Goal: Task Accomplishment & Management: Use online tool/utility

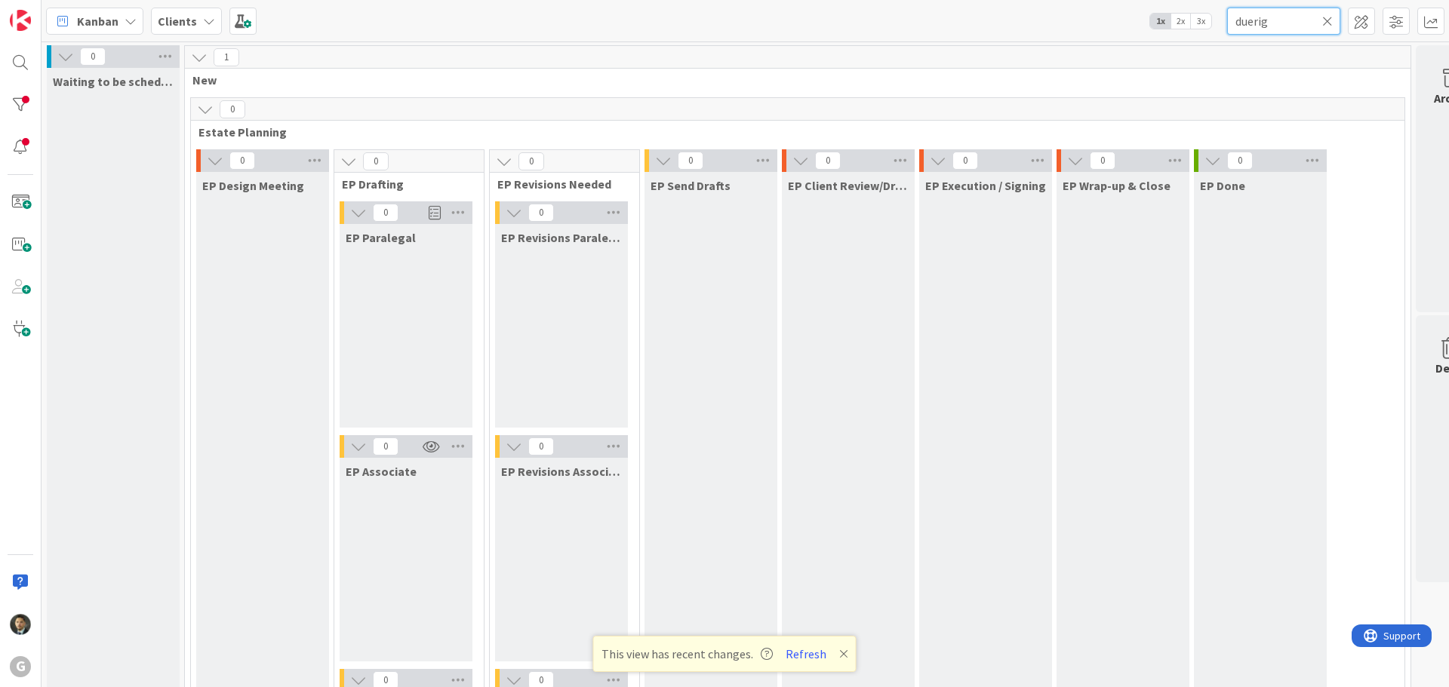
scroll to position [1811, 0]
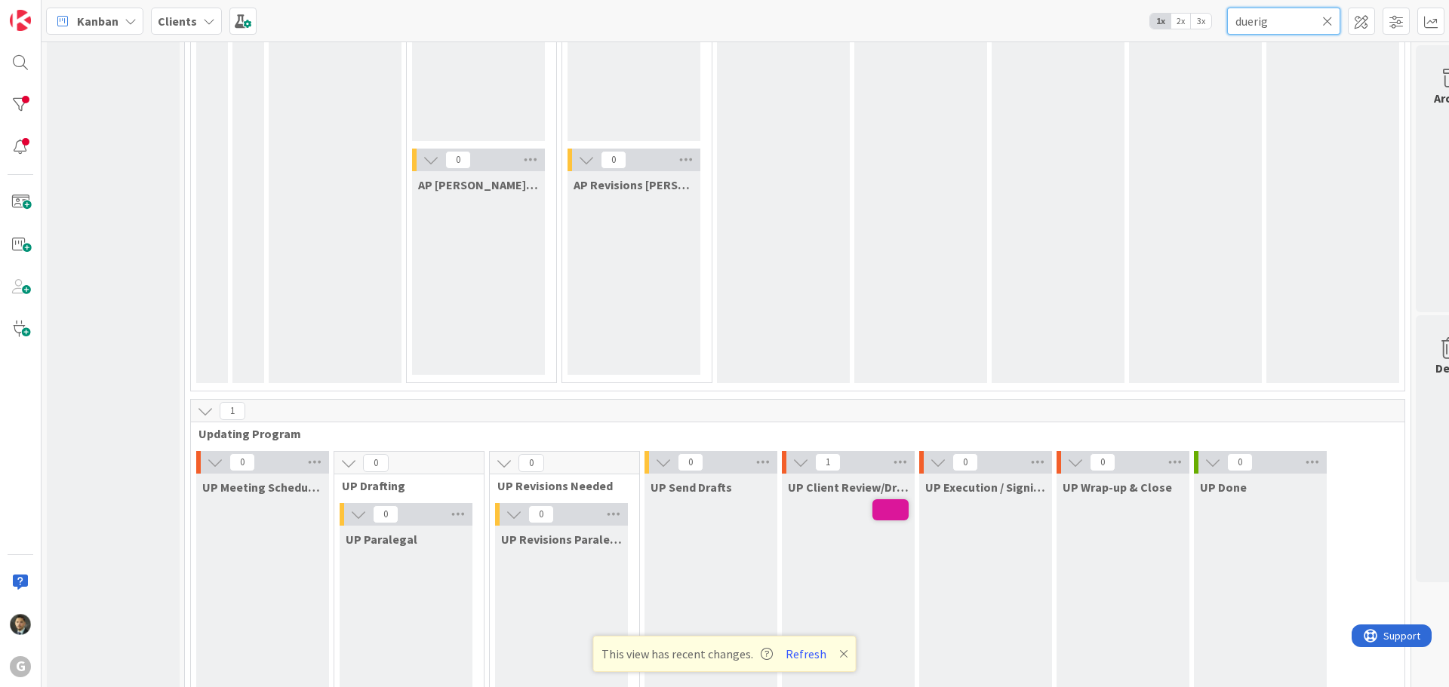
click at [1287, 15] on input "duerig" at bounding box center [1283, 21] width 113 height 27
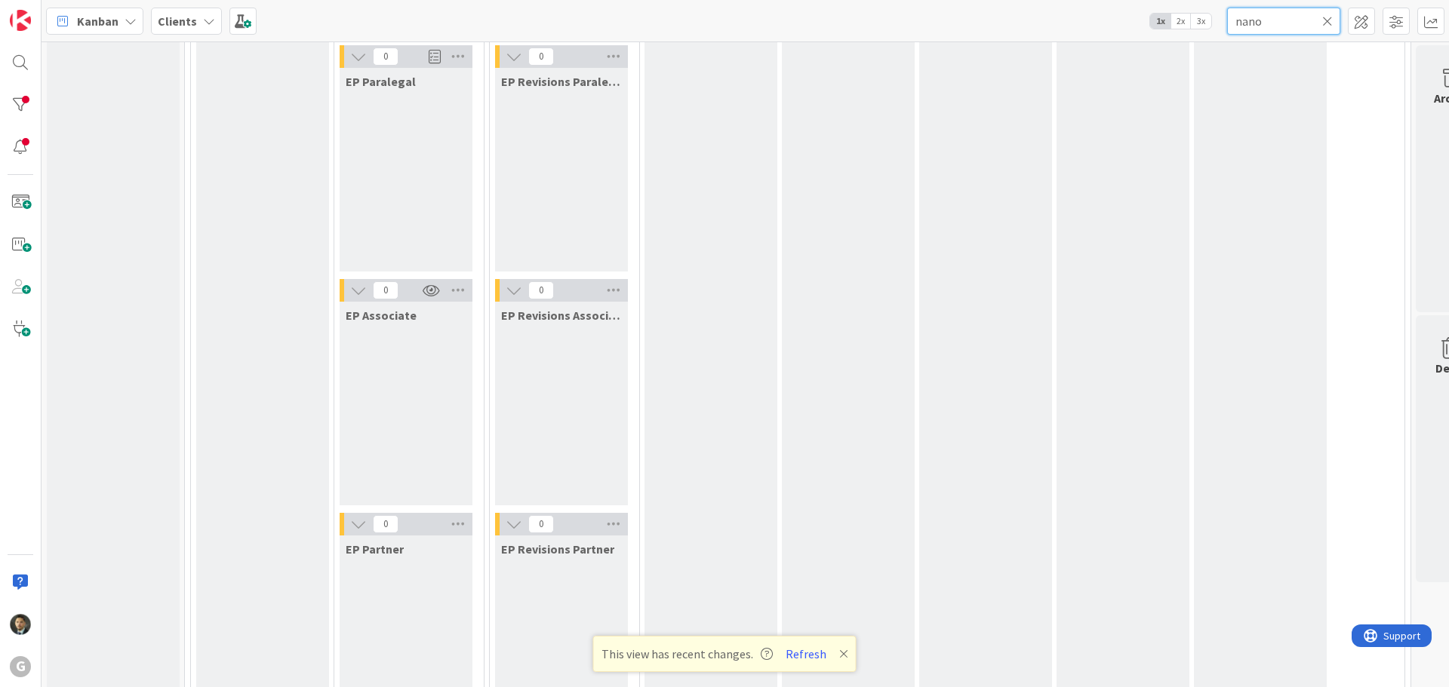
scroll to position [0, 0]
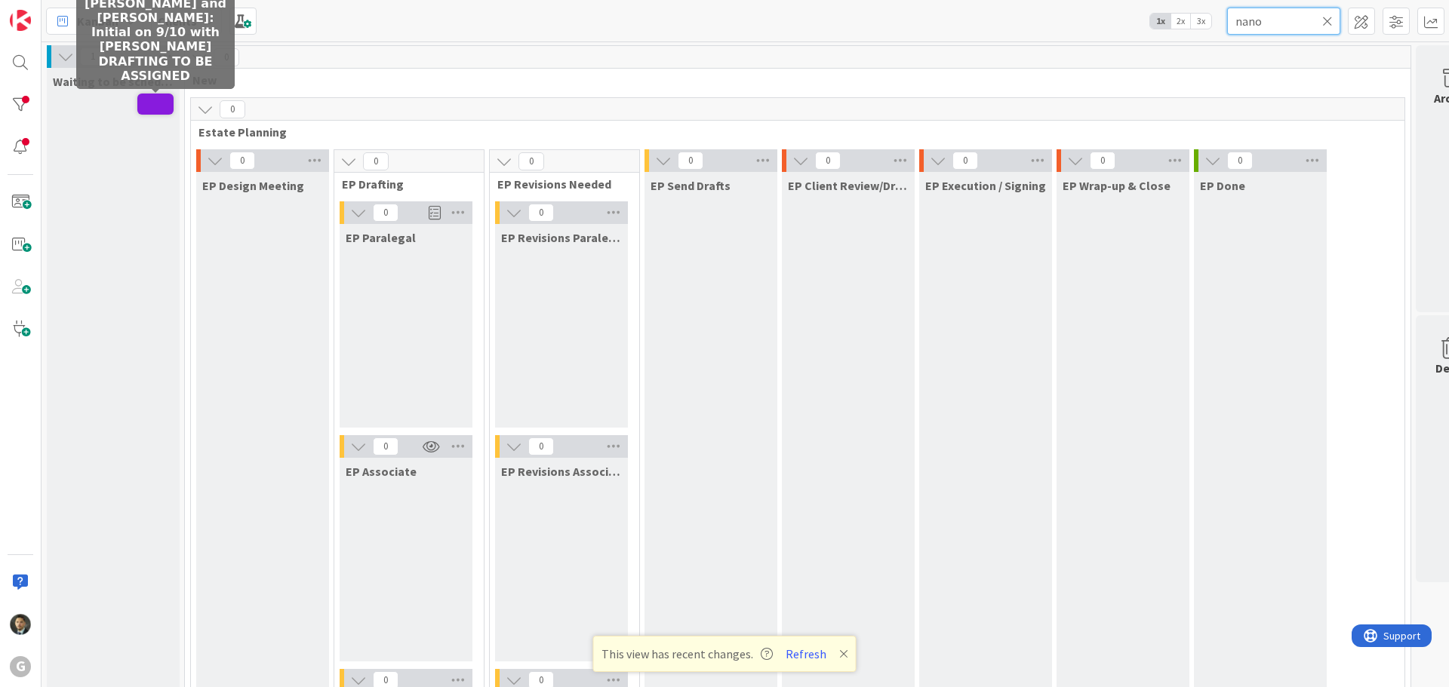
type input "nano"
click at [158, 104] on span at bounding box center [155, 104] width 36 height 21
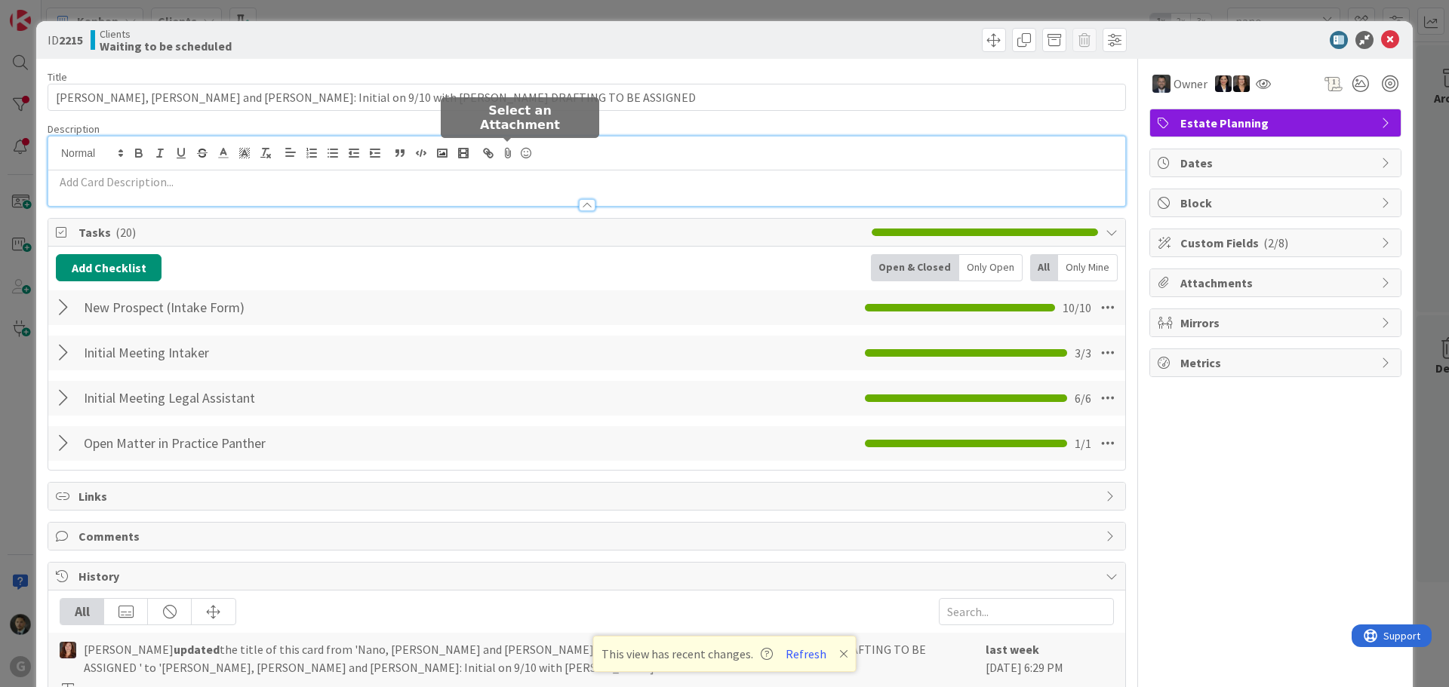
click at [500, 149] on div at bounding box center [586, 171] width 1077 height 69
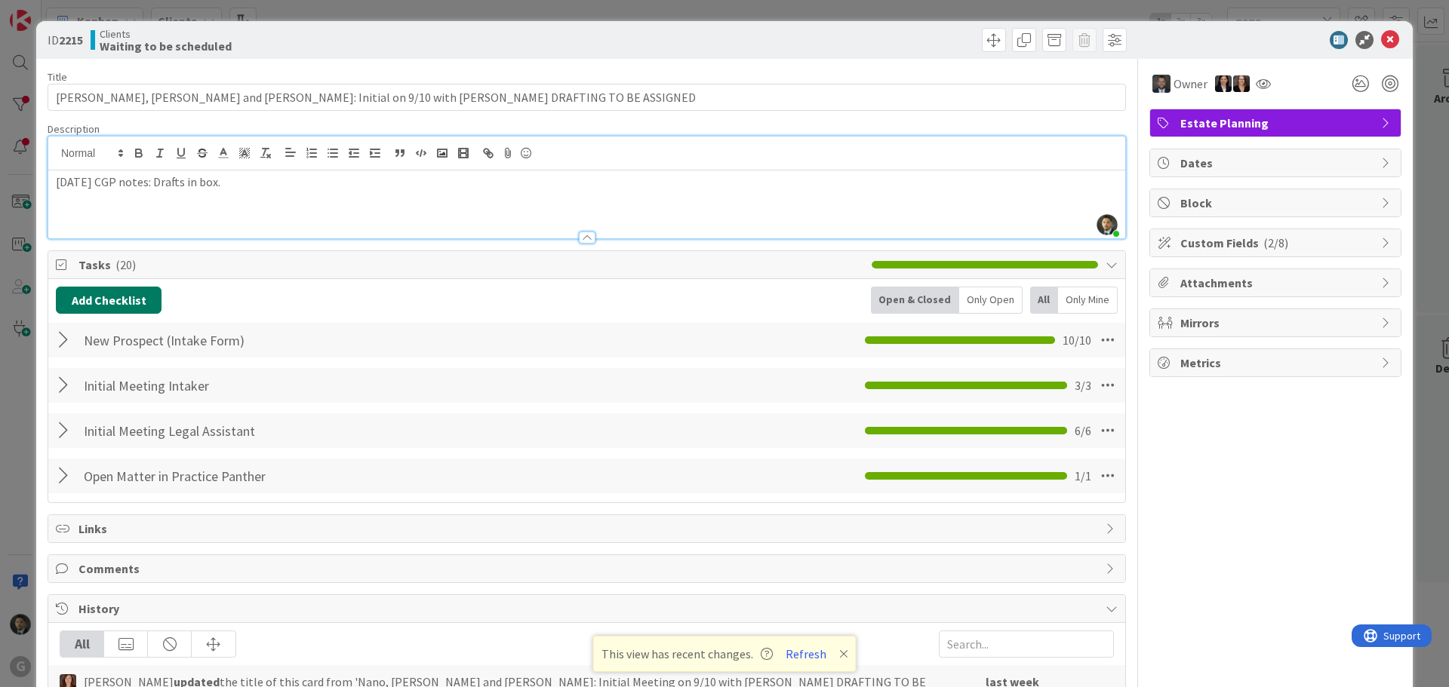
click at [134, 290] on button "Add Checklist" at bounding box center [109, 300] width 106 height 27
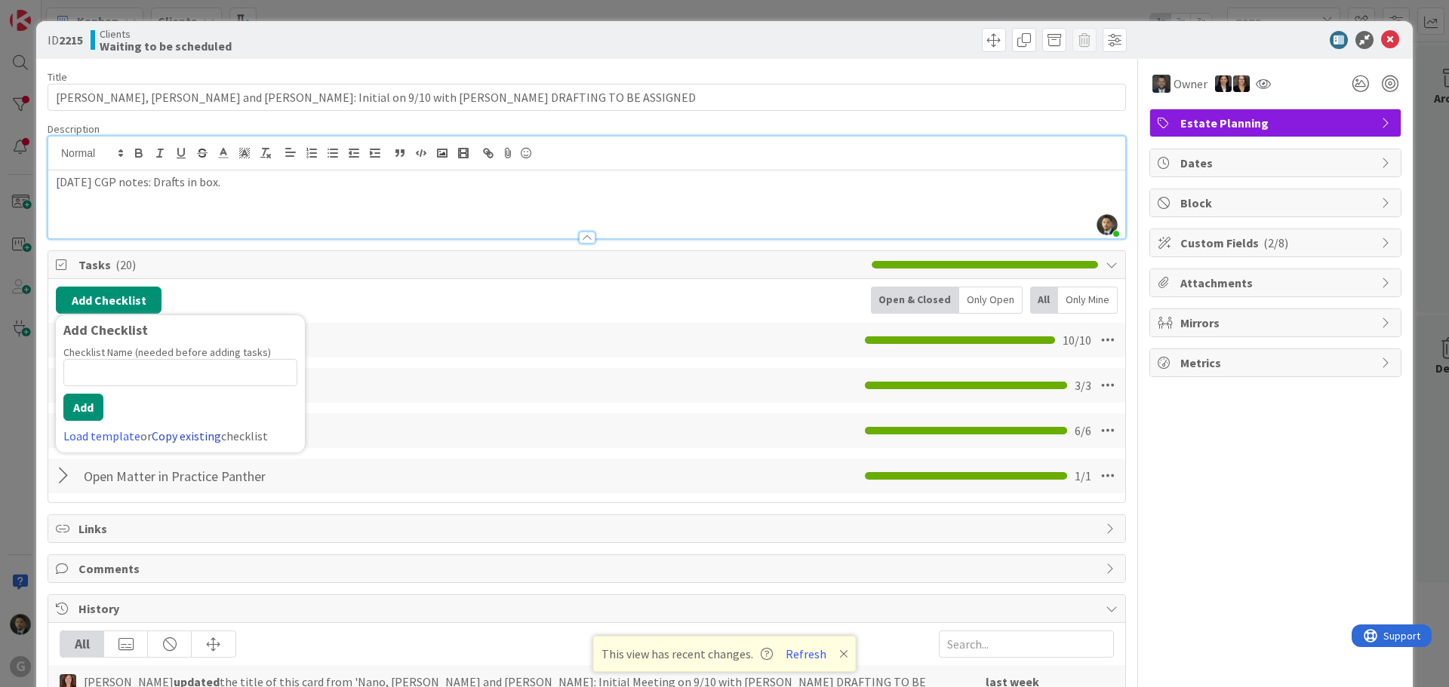
click at [169, 437] on link "Copy existing" at bounding box center [186, 436] width 69 height 15
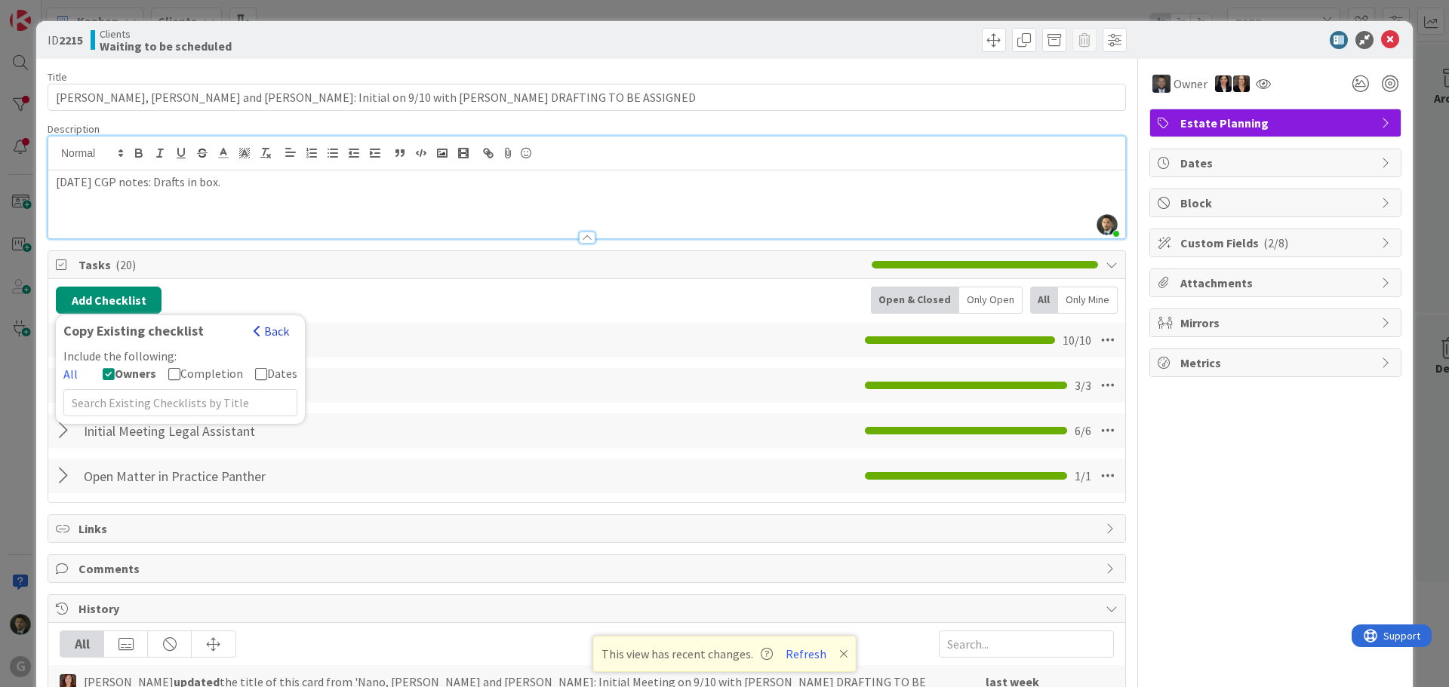
click at [270, 333] on button "Back" at bounding box center [271, 331] width 37 height 17
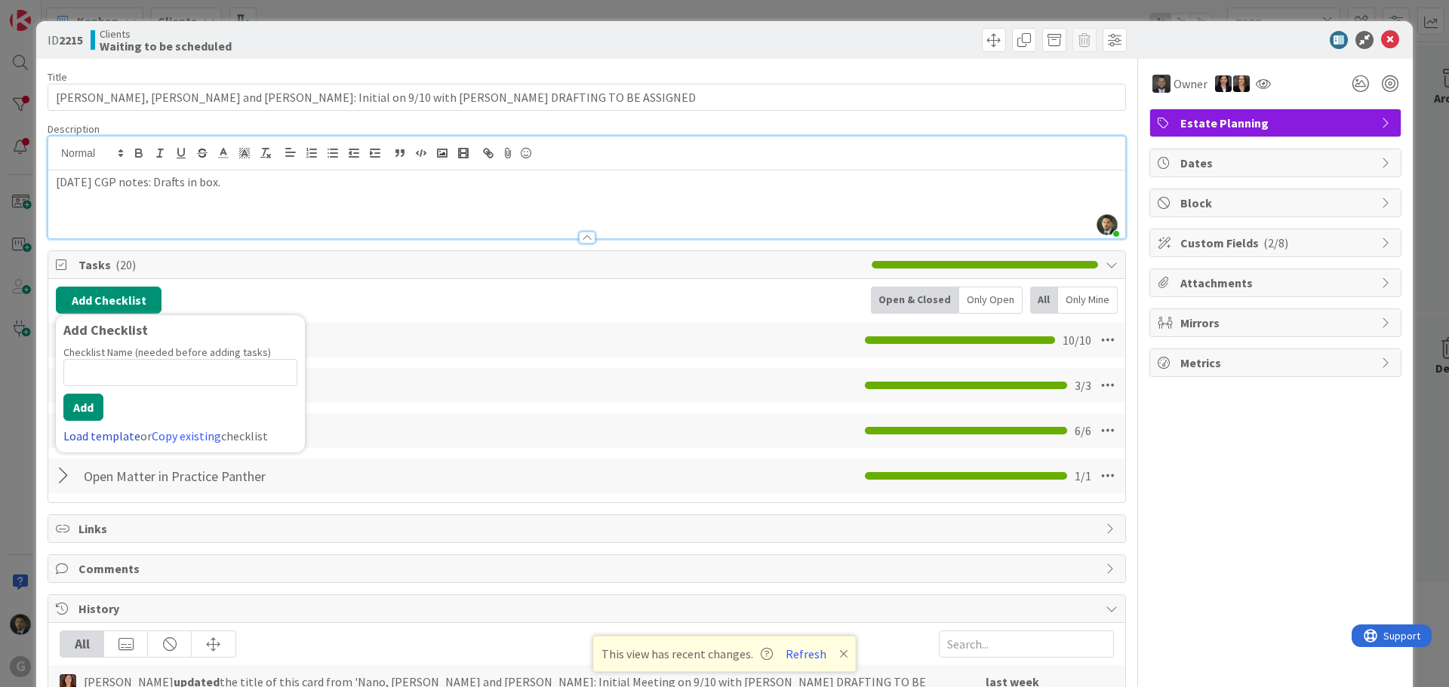
click at [106, 438] on link "Load template" at bounding box center [101, 436] width 77 height 15
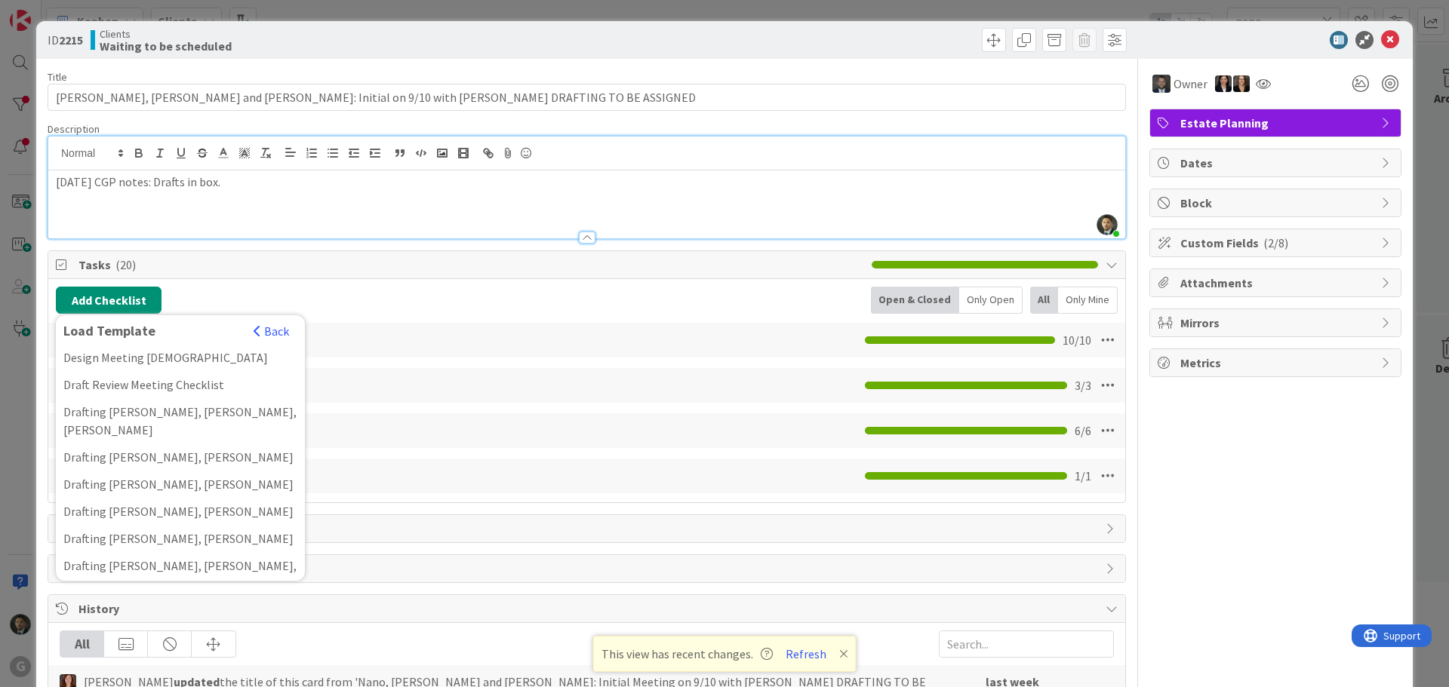
scroll to position [302, 0]
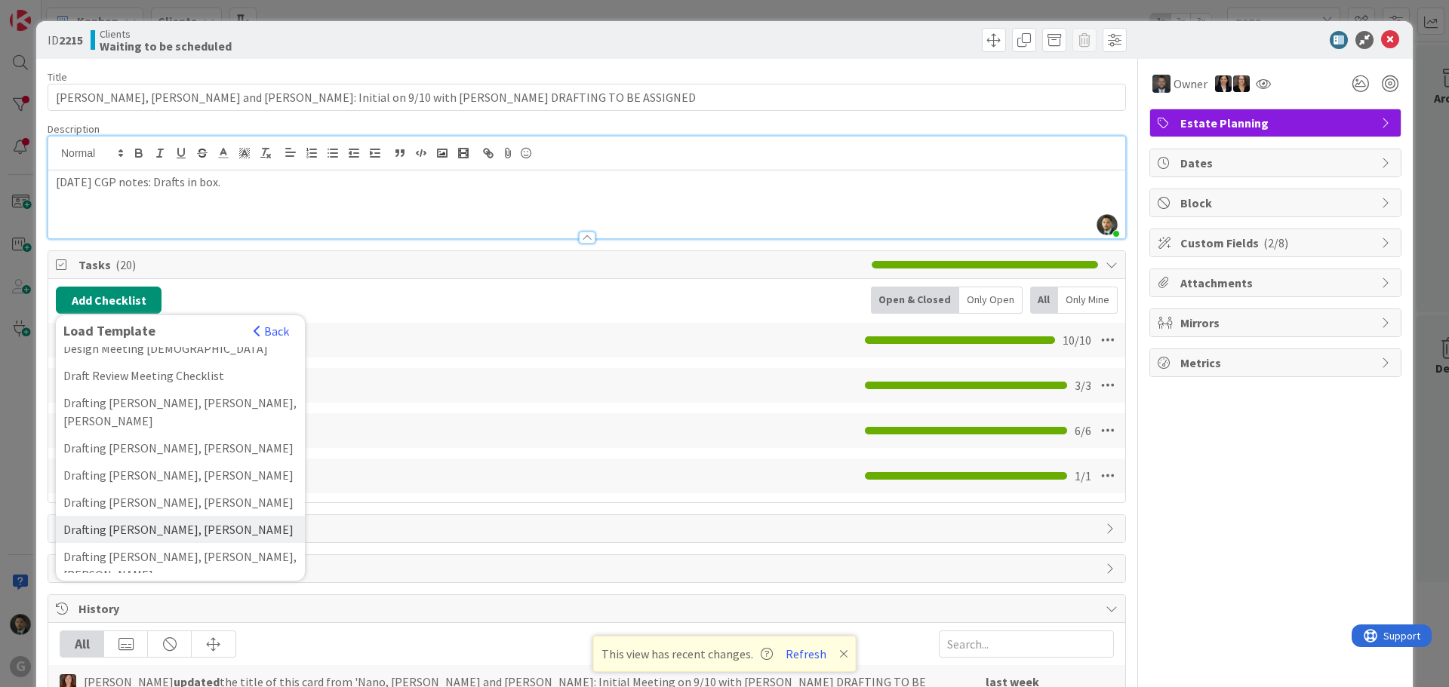
click at [140, 516] on div "Drafting [PERSON_NAME], [PERSON_NAME]" at bounding box center [180, 529] width 249 height 27
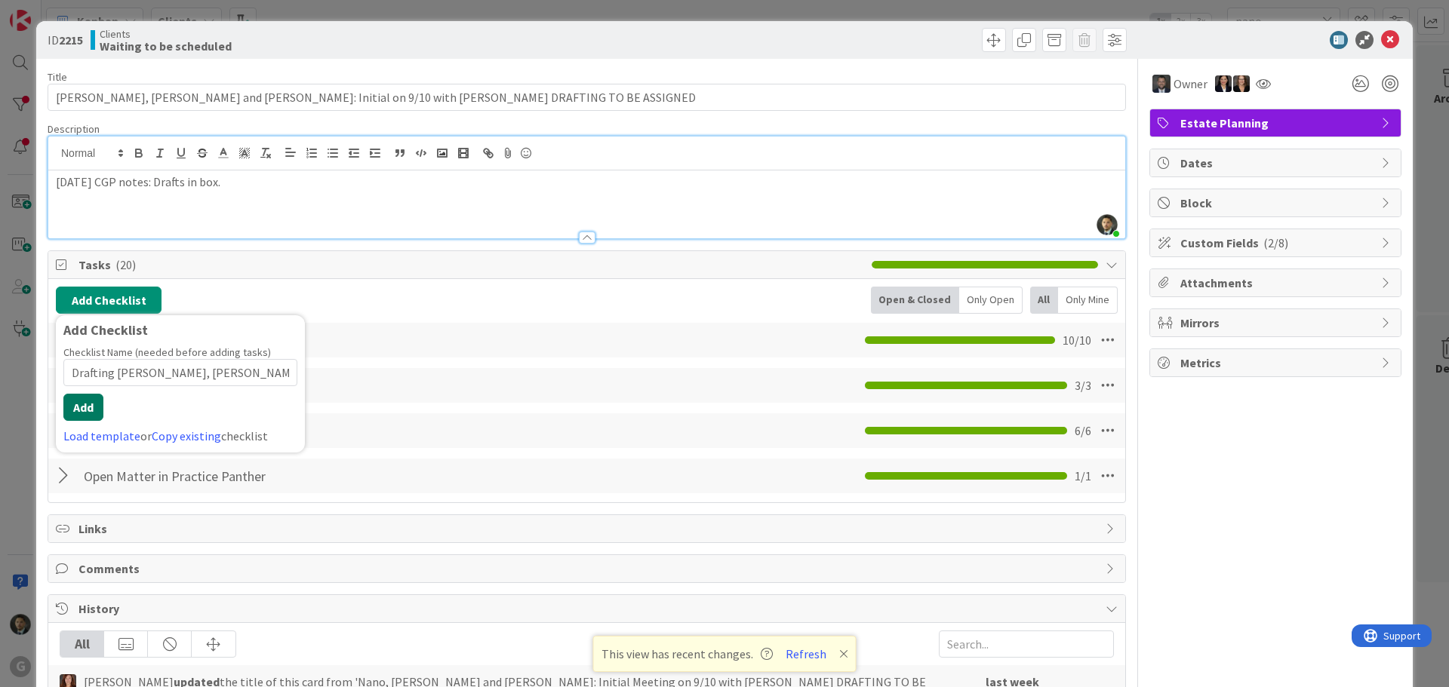
click at [85, 408] on button "Add" at bounding box center [83, 407] width 40 height 27
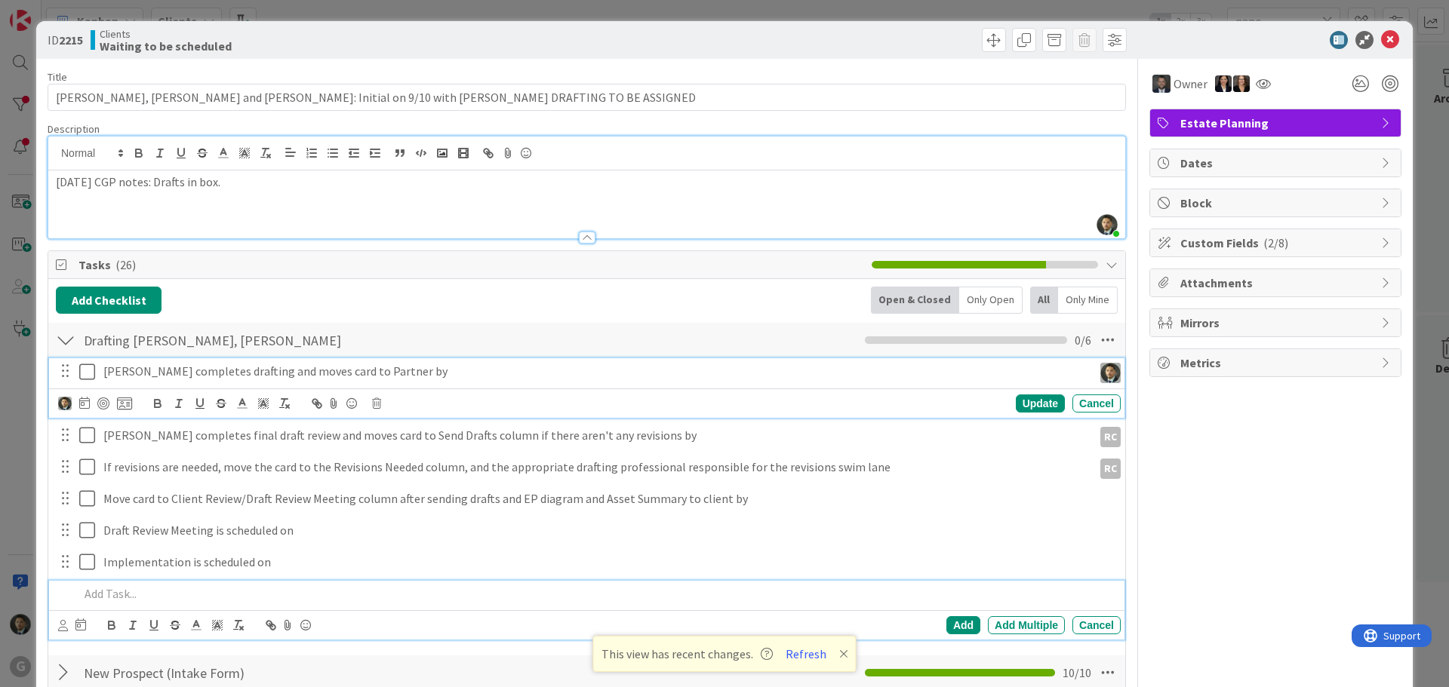
click at [388, 377] on p "[PERSON_NAME] completes drafting and moves card to Partner by" at bounding box center [594, 371] width 983 height 17
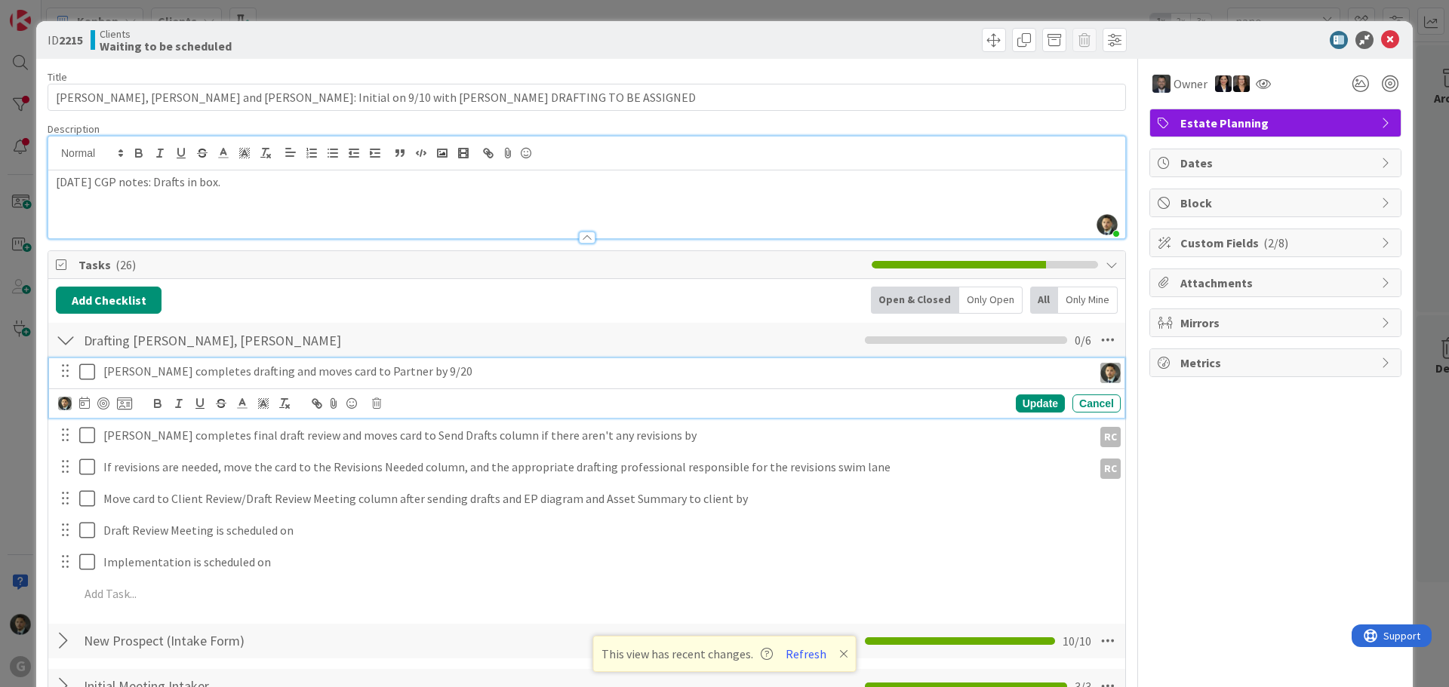
click at [92, 371] on icon at bounding box center [87, 372] width 16 height 18
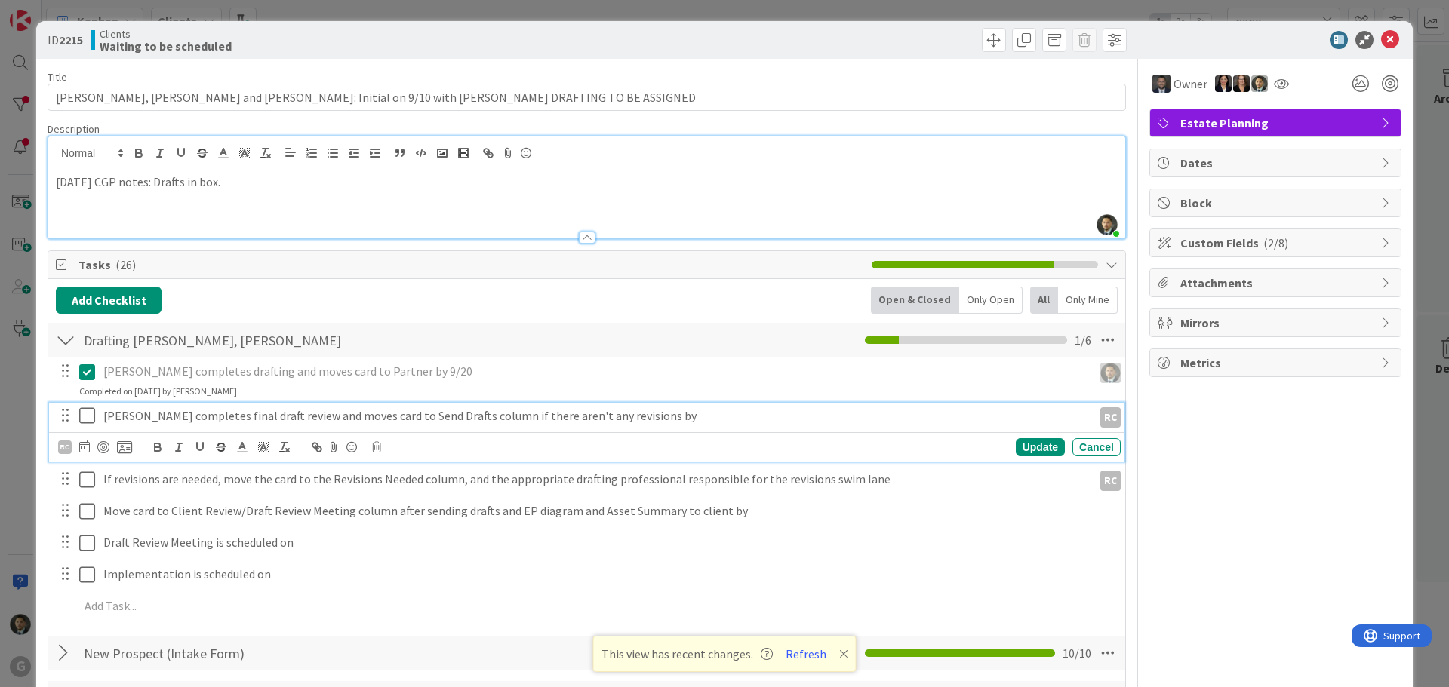
click at [669, 419] on p "[PERSON_NAME] completes final draft review and moves card to Send Drafts column…" at bounding box center [594, 416] width 983 height 17
drag, startPoint x: 637, startPoint y: 415, endPoint x: 477, endPoint y: 421, distance: 160.1
click at [477, 421] on p "[PERSON_NAME] completes final draft review and moves card to Send Drafts column…" at bounding box center [594, 416] width 983 height 17
click at [1031, 451] on div "Update" at bounding box center [1040, 447] width 49 height 18
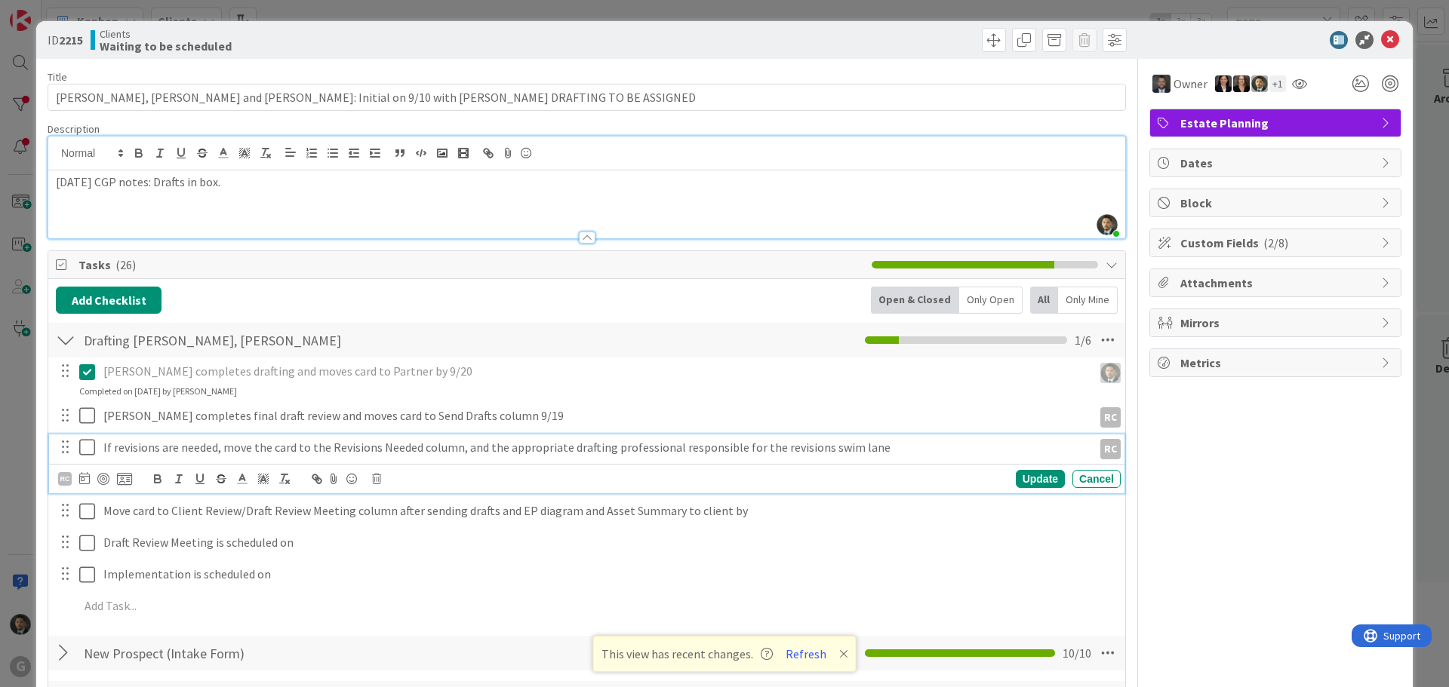
click at [349, 448] on p "If revisions are needed, move the card to the Revisions Needed column, and the …" at bounding box center [594, 447] width 983 height 17
click at [377, 475] on icon at bounding box center [376, 479] width 9 height 11
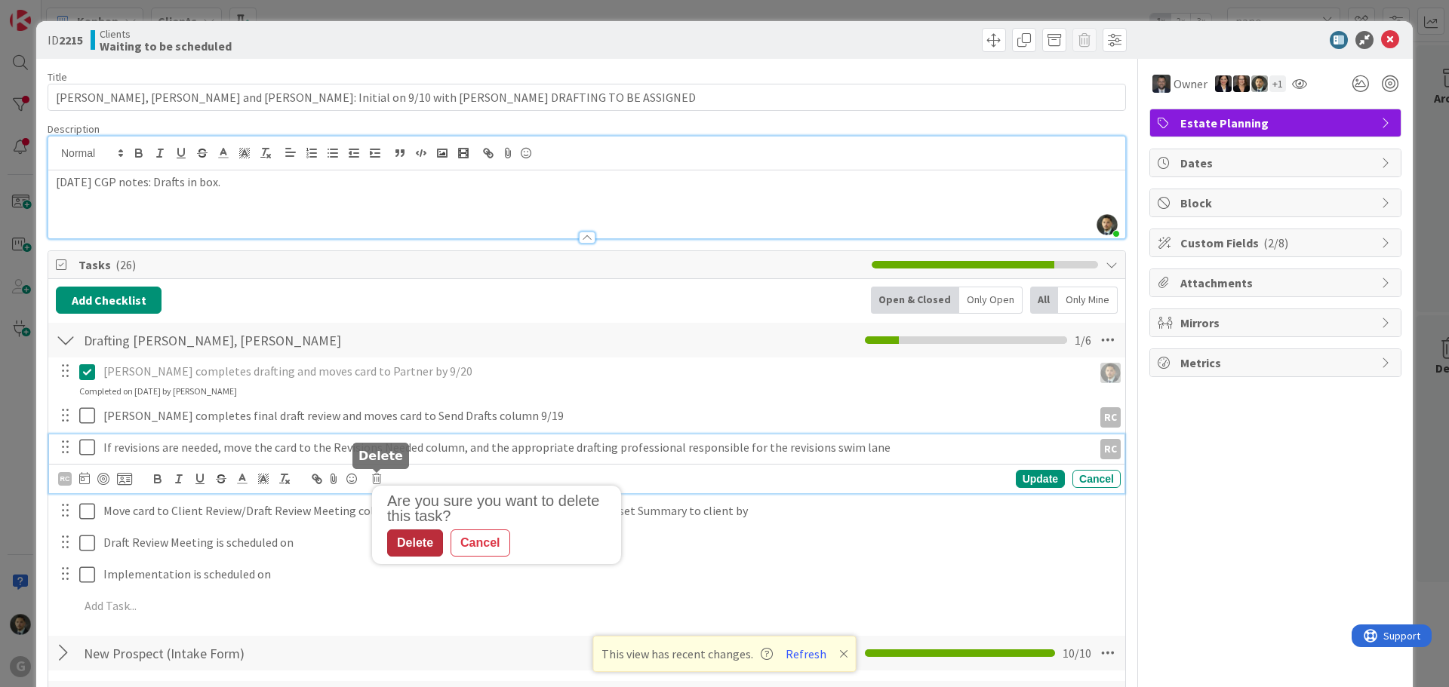
click at [408, 549] on div "Delete" at bounding box center [415, 543] width 56 height 27
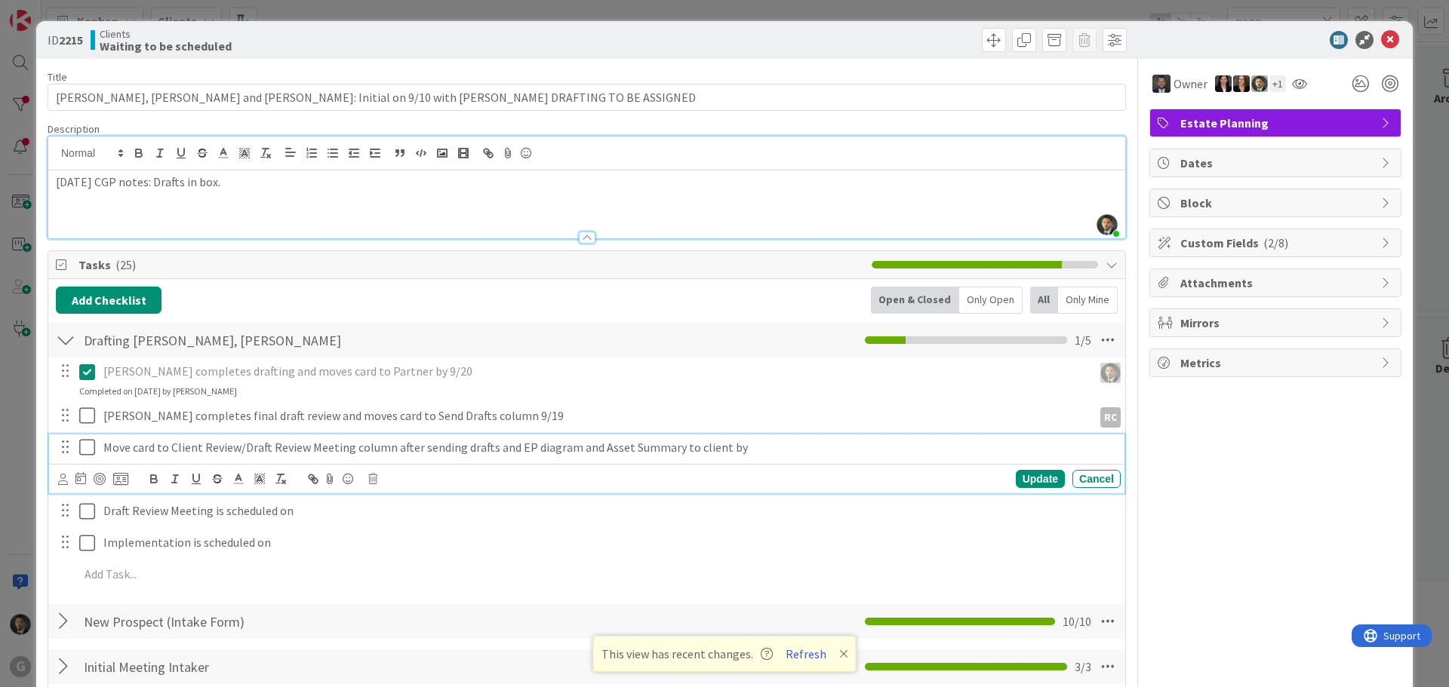
click at [770, 449] on p "Move card to Client Review/Draft Review Meeting column after sending drafts and…" at bounding box center [608, 447] width 1011 height 17
click at [770, 445] on p "Move card to Client Review/Draft Review Meeting column after sending drafts and…" at bounding box center [608, 447] width 1011 height 17
click at [64, 477] on icon at bounding box center [63, 479] width 10 height 11
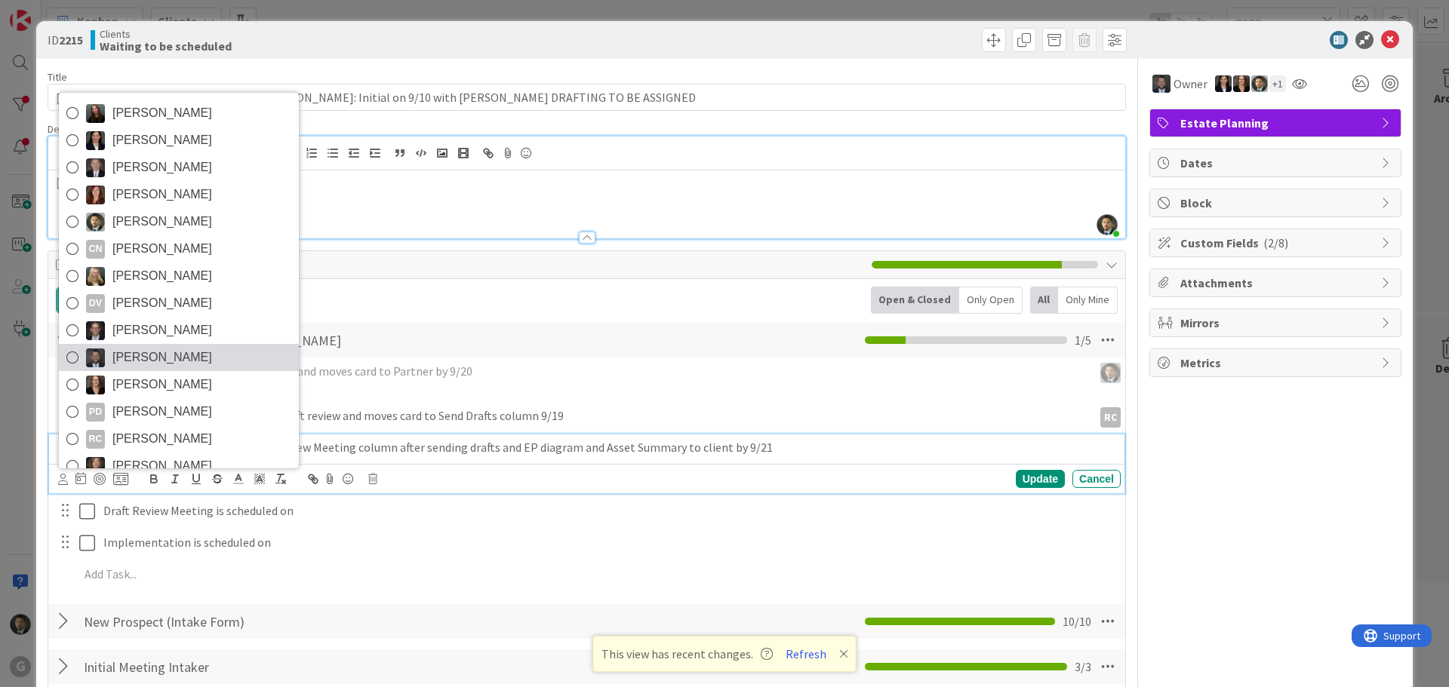
scroll to position [53, 0]
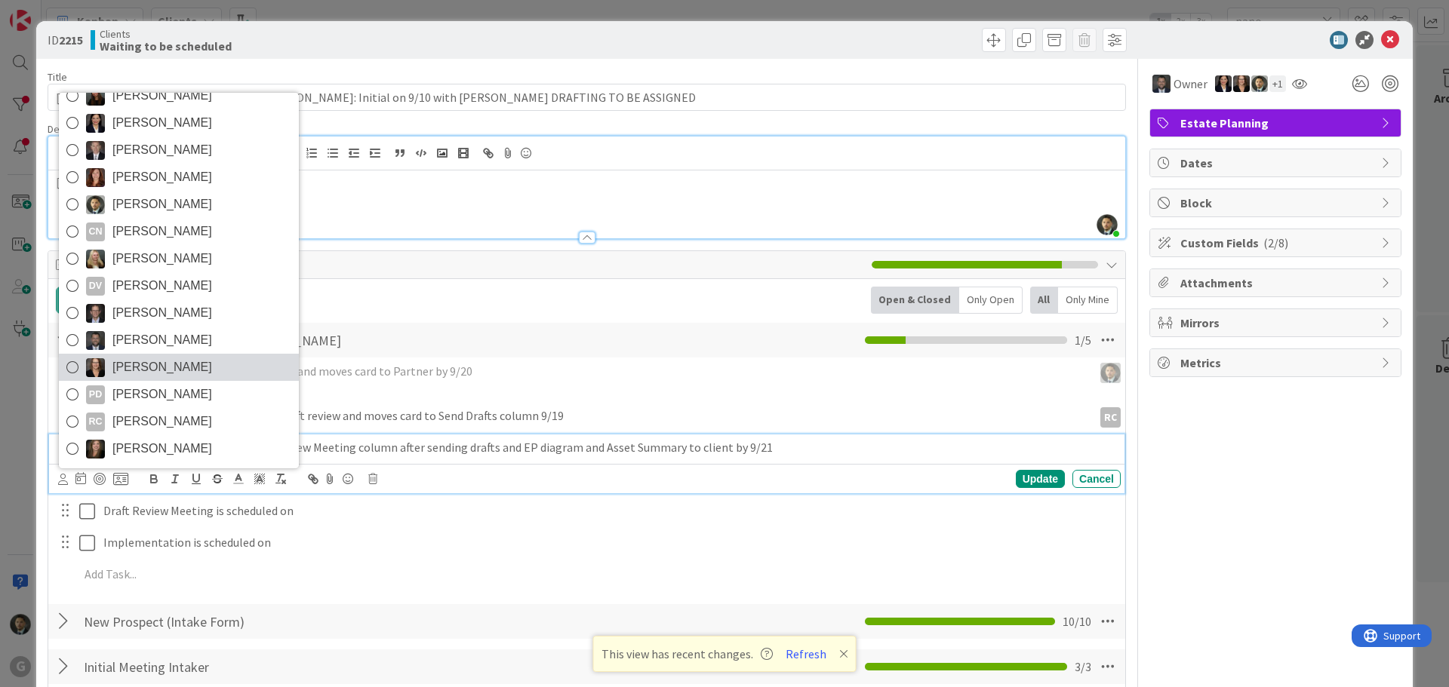
click at [195, 376] on span "[PERSON_NAME]" at bounding box center [162, 367] width 100 height 23
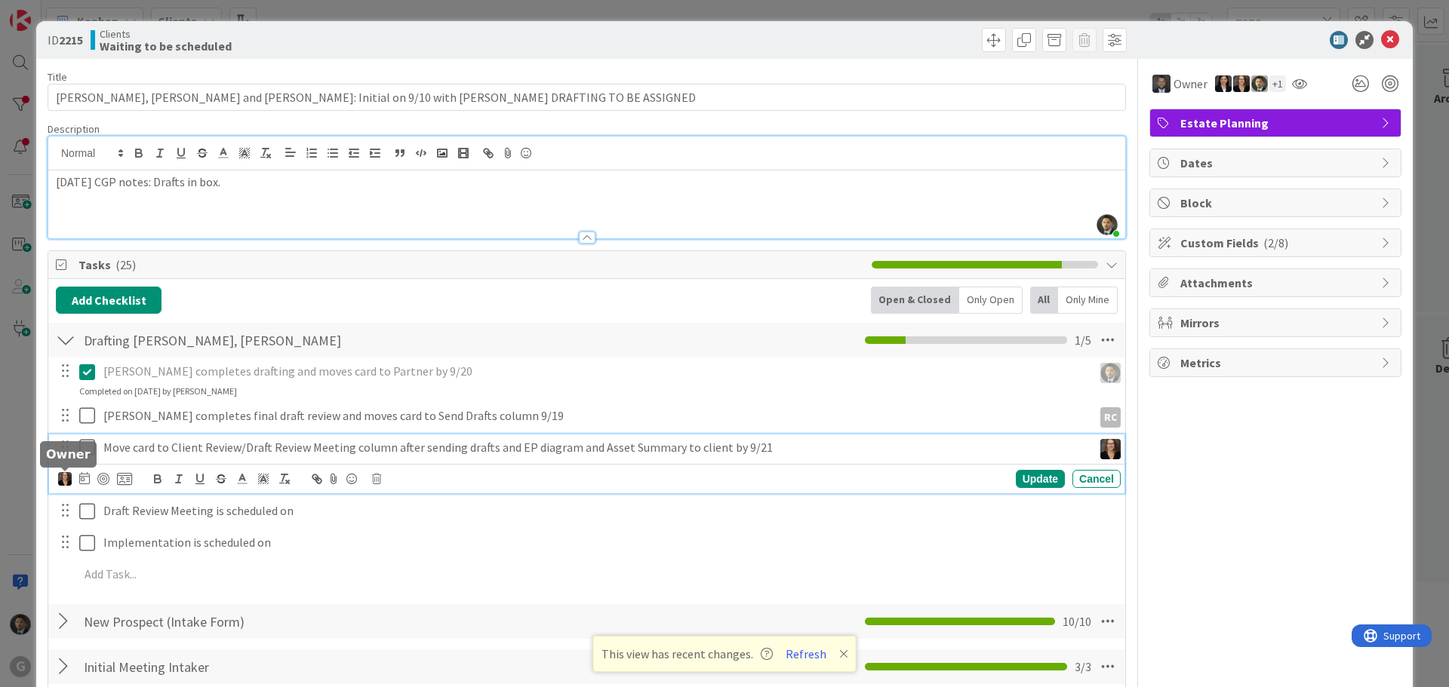
click at [66, 481] on img at bounding box center [65, 479] width 14 height 14
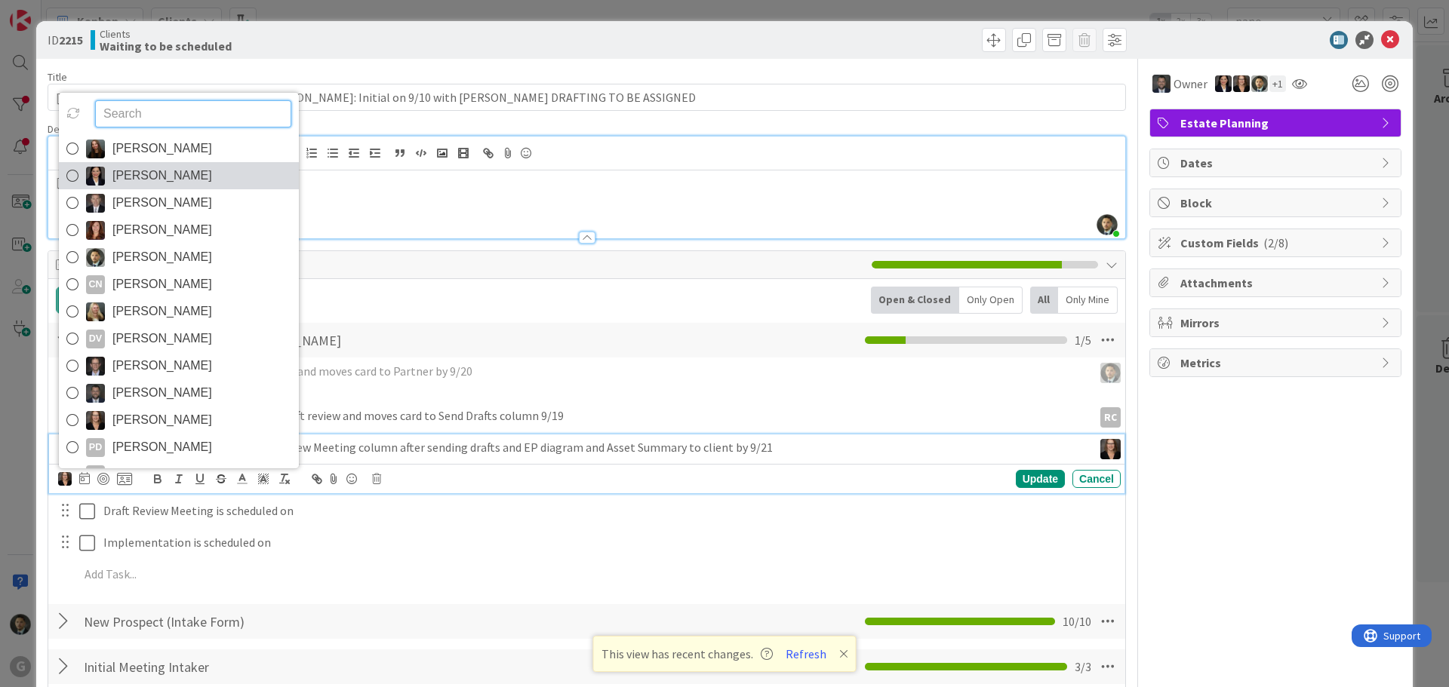
click at [142, 181] on span "[PERSON_NAME]" at bounding box center [162, 176] width 100 height 23
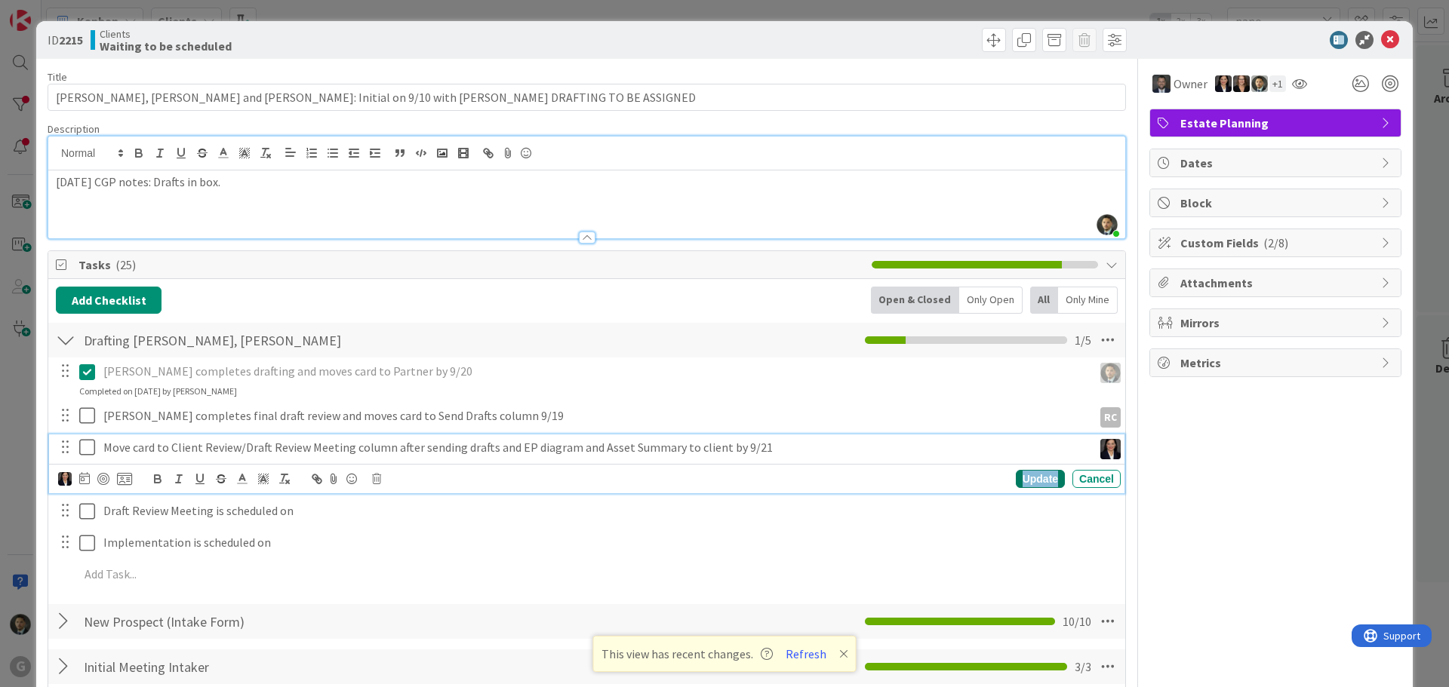
click at [1017, 478] on div "Update" at bounding box center [1040, 479] width 49 height 18
click at [243, 448] on p "Move card to Client Review/Draft Review Meeting column after sending drafts and…" at bounding box center [594, 447] width 983 height 17
click at [85, 482] on icon at bounding box center [84, 478] width 11 height 12
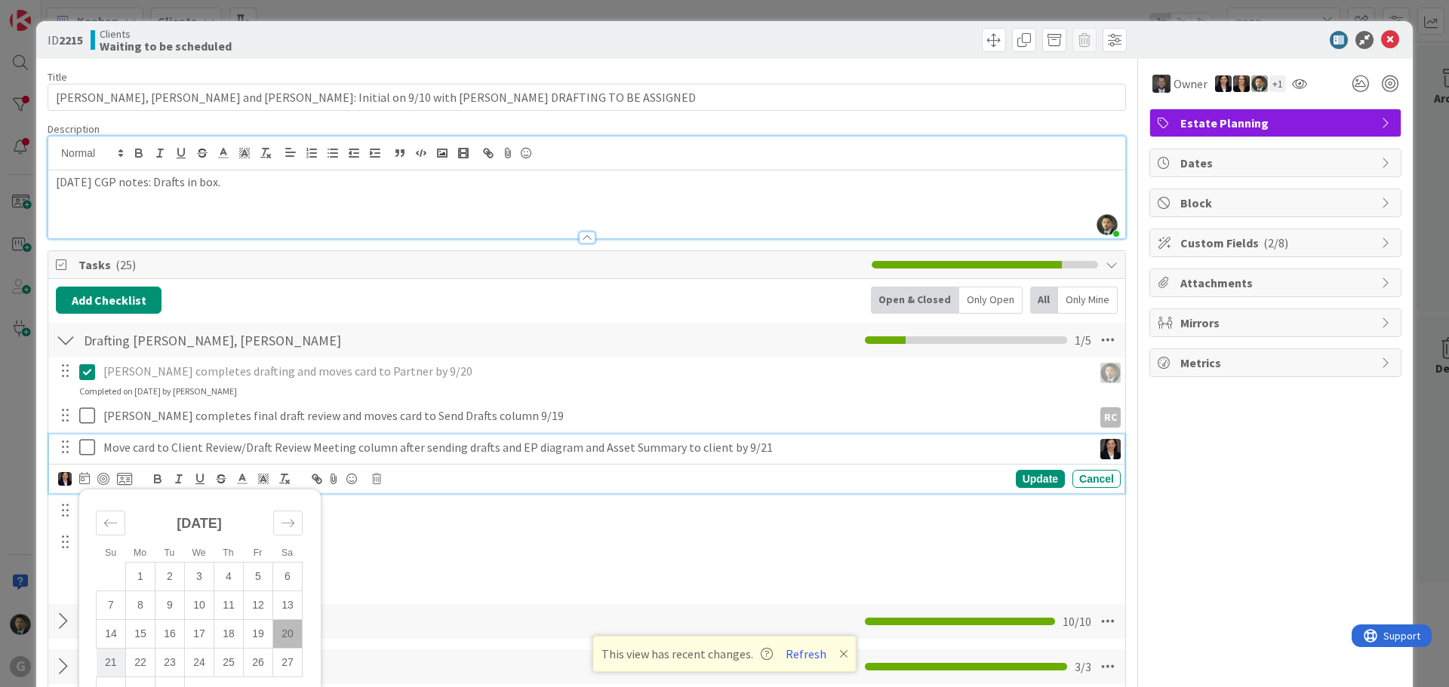
click at [103, 666] on td "21" at bounding box center [111, 663] width 29 height 29
type input "[DATE]"
click at [1031, 483] on div "Update" at bounding box center [1040, 479] width 49 height 18
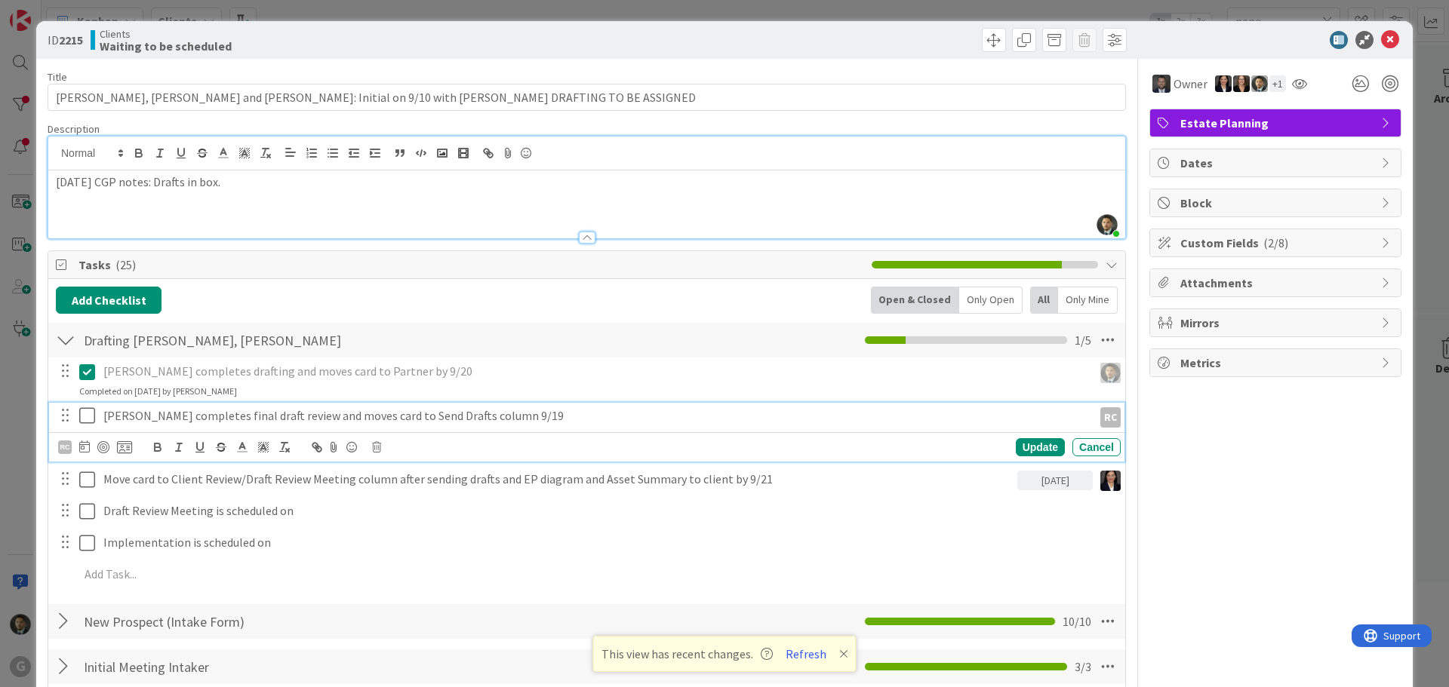
click at [232, 414] on p "[PERSON_NAME] completes final draft review and moves card to Send Drafts column…" at bounding box center [594, 416] width 983 height 17
click at [80, 448] on icon at bounding box center [84, 447] width 11 height 12
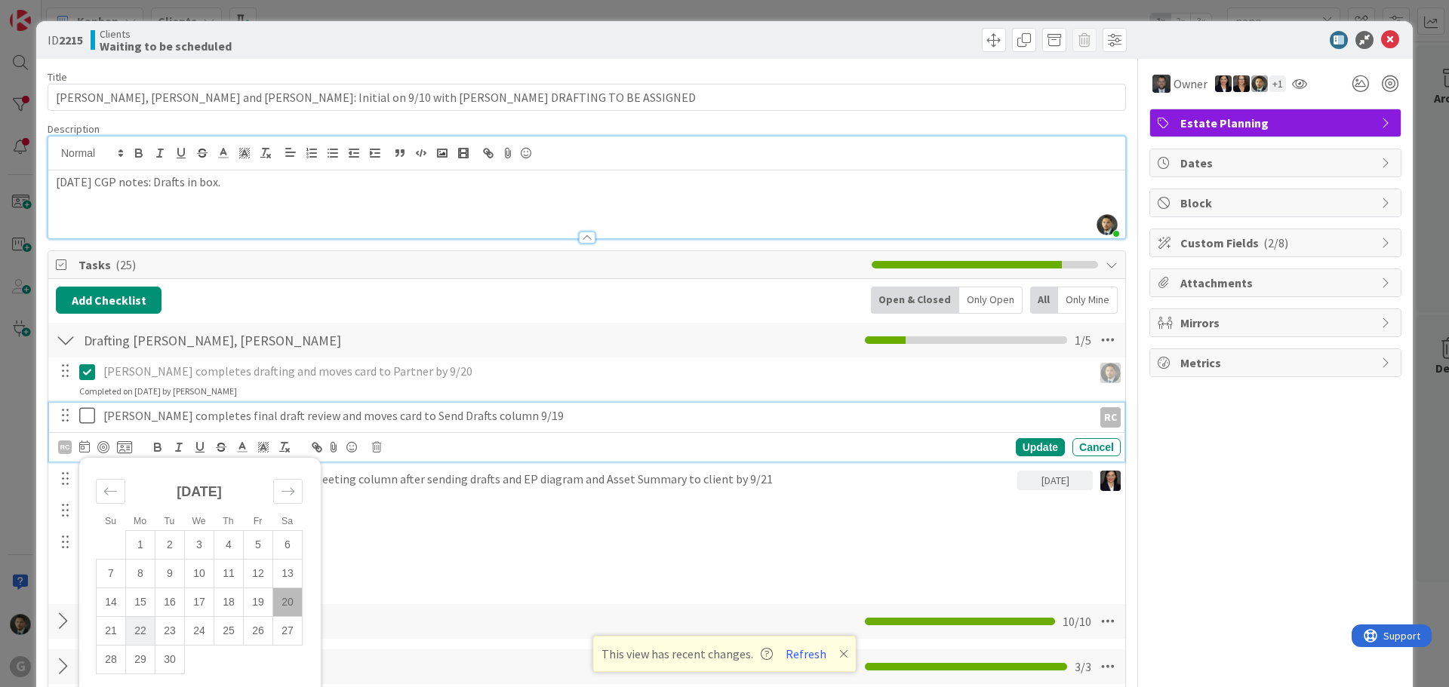
click at [134, 629] on td "22" at bounding box center [140, 631] width 29 height 29
type input "[DATE]"
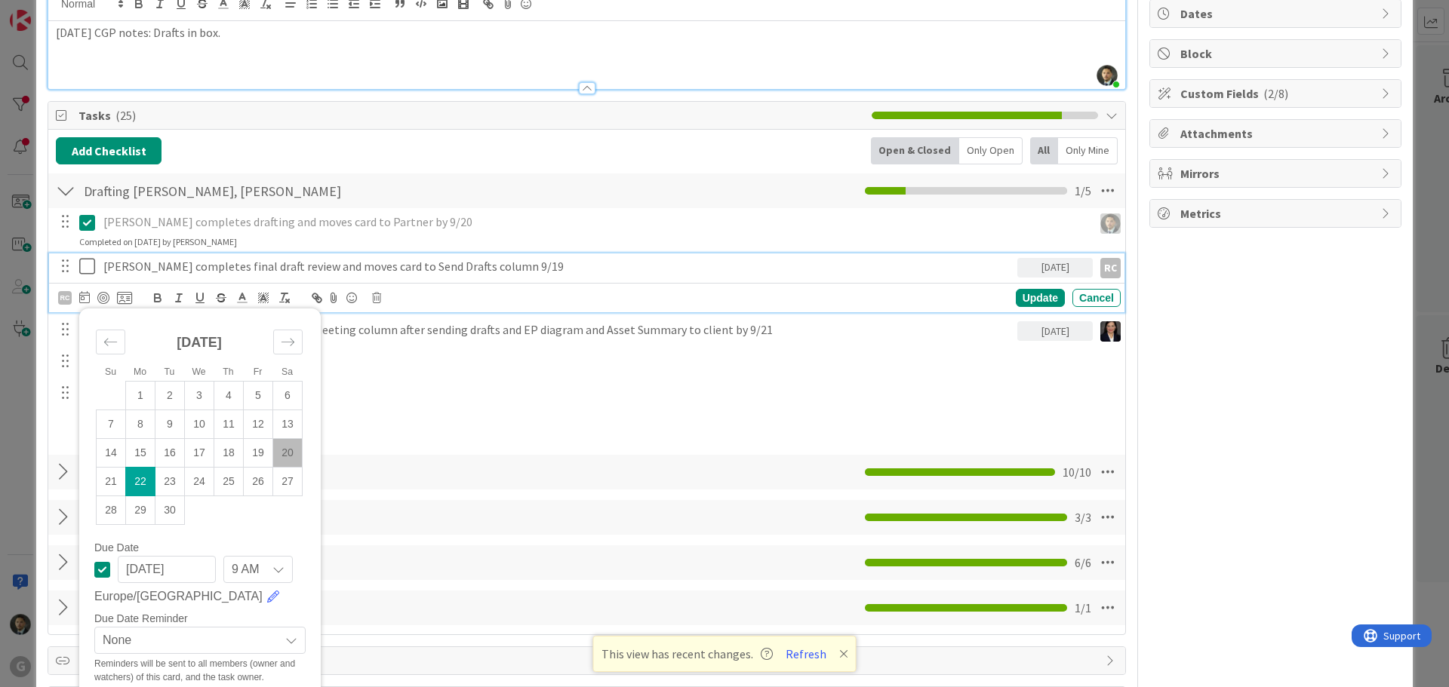
scroll to position [151, 0]
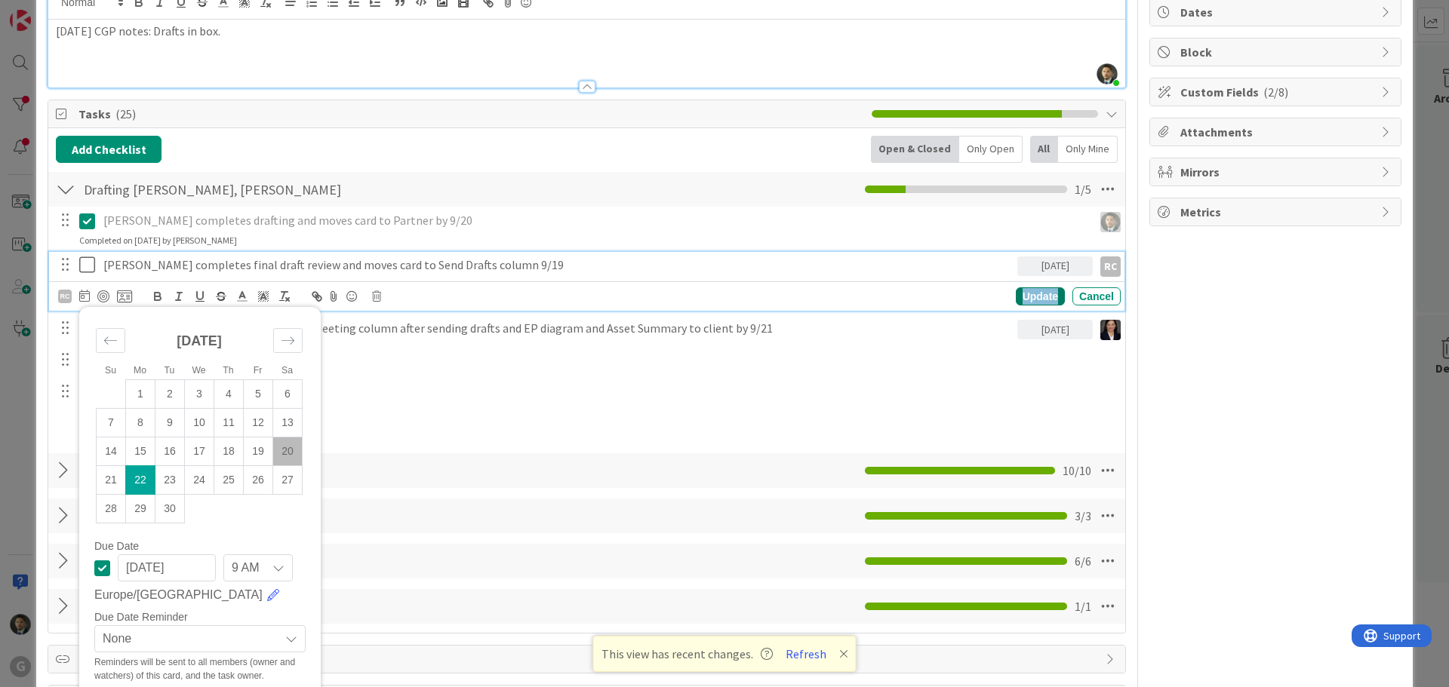
click at [1032, 293] on div "Update" at bounding box center [1040, 297] width 49 height 18
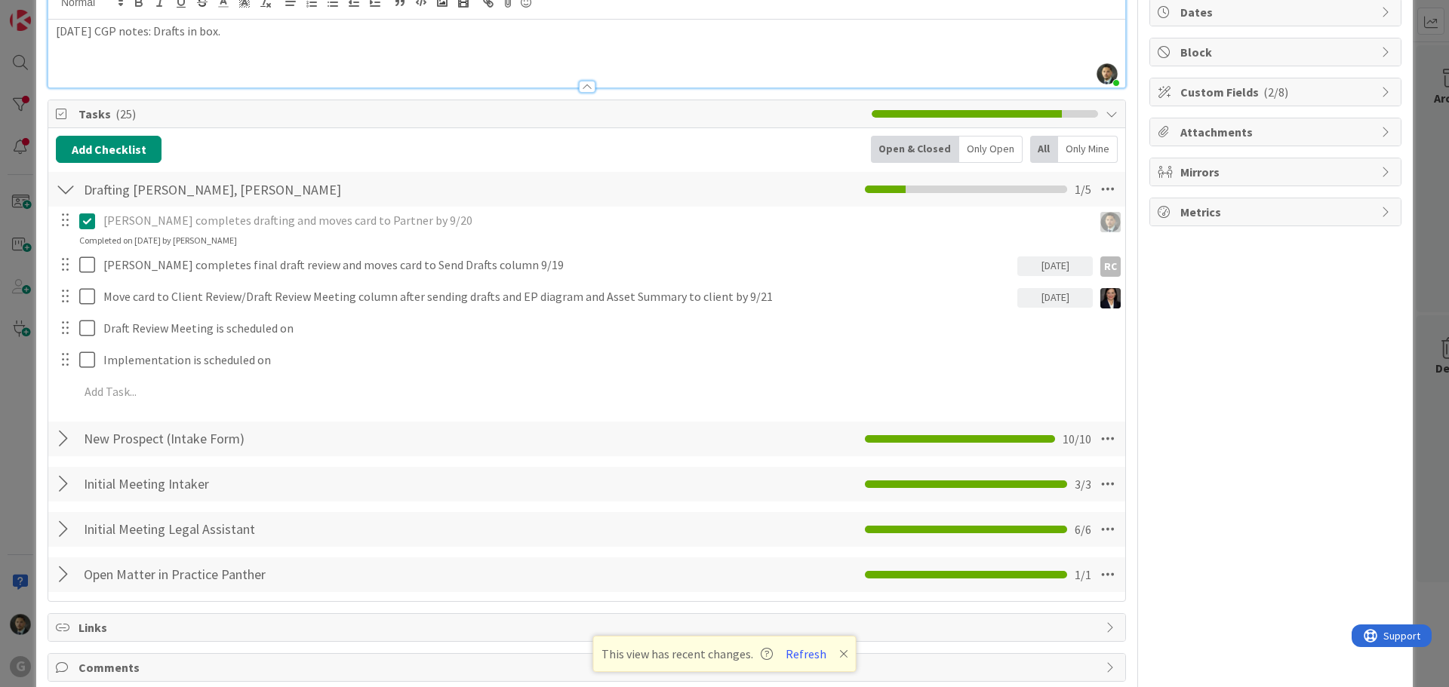
click at [1026, 306] on div "[DATE]" at bounding box center [1054, 298] width 75 height 20
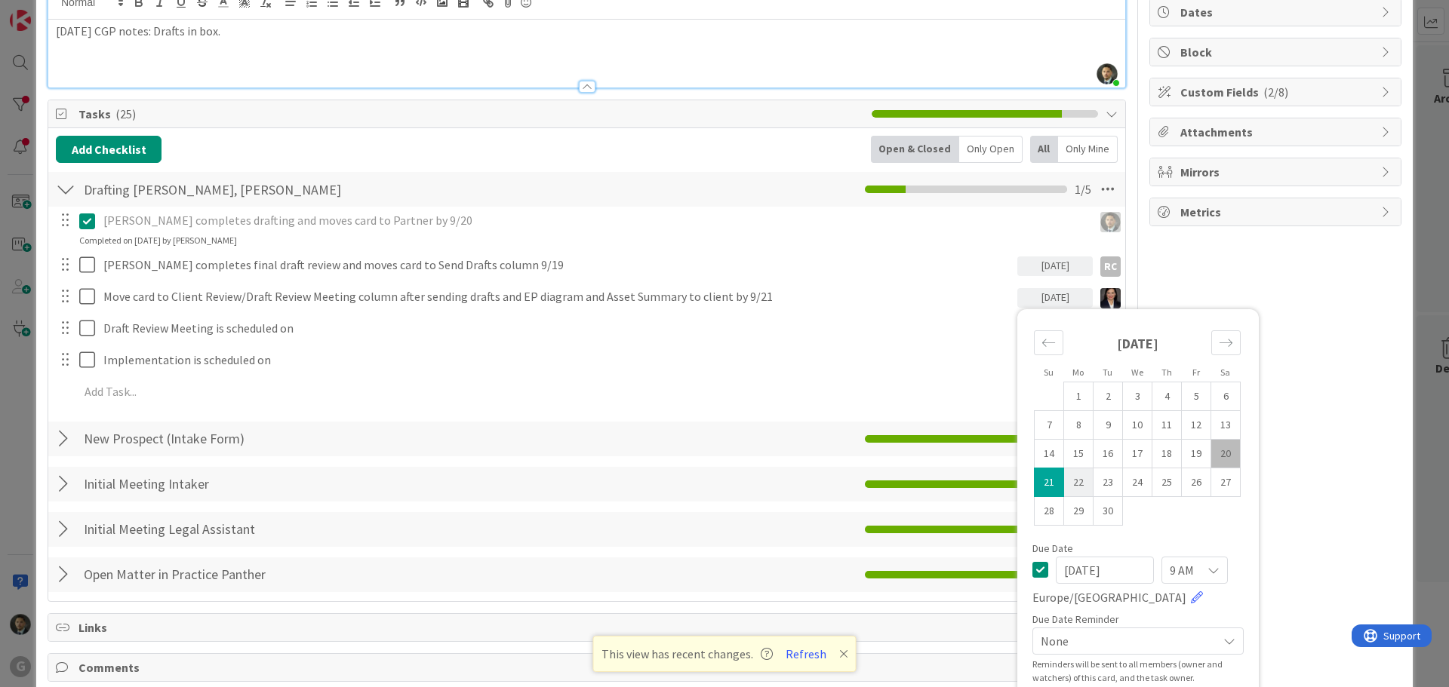
click at [1069, 484] on td "22" at bounding box center [1078, 482] width 29 height 29
type input "[DATE]"
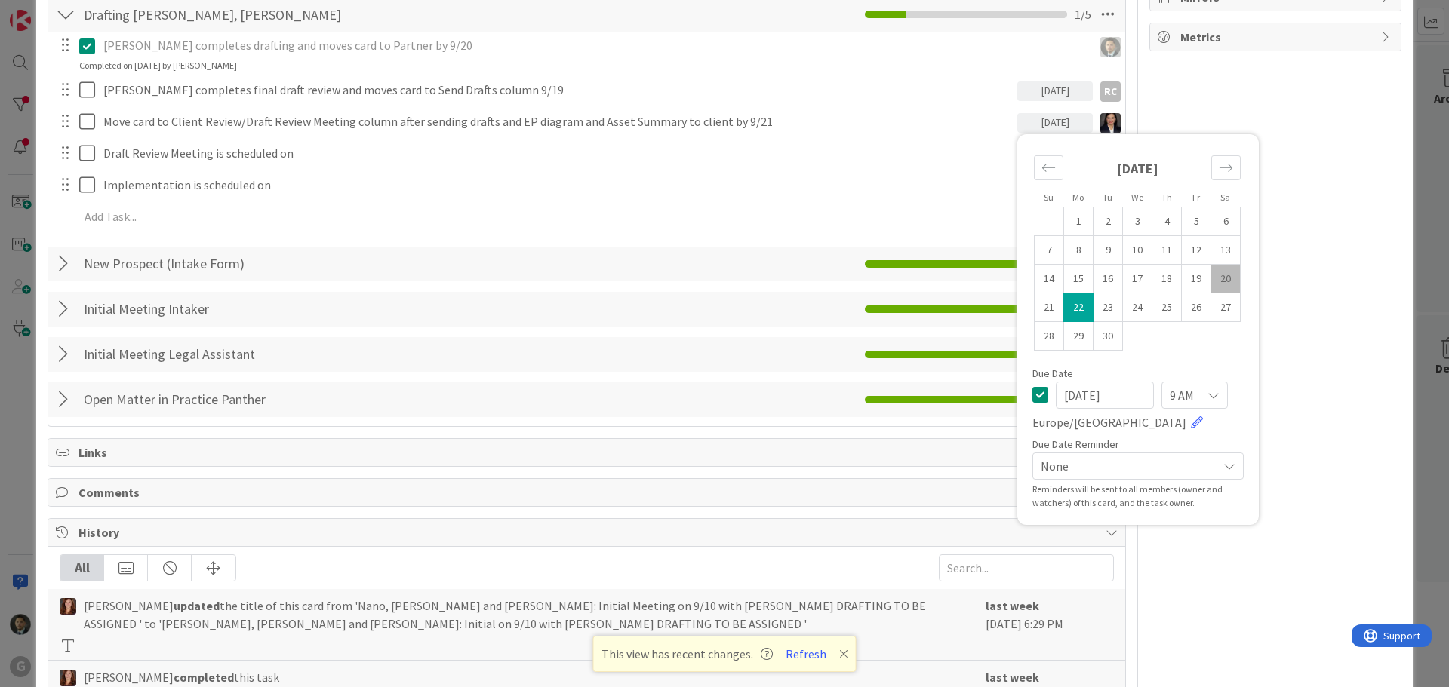
scroll to position [226, 0]
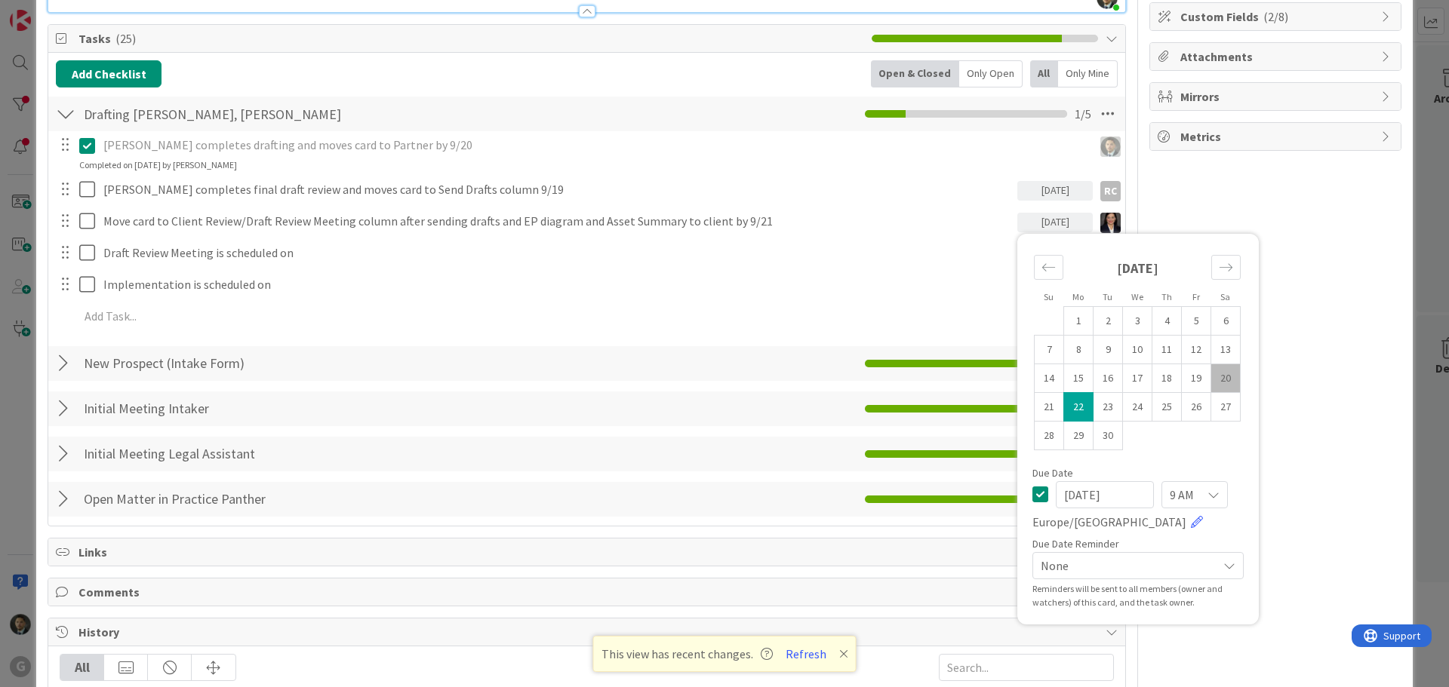
click at [795, 207] on div "[PERSON_NAME] completes drafting and moves card to Partner by 9/20 Update Cance…" at bounding box center [587, 233] width 1062 height 205
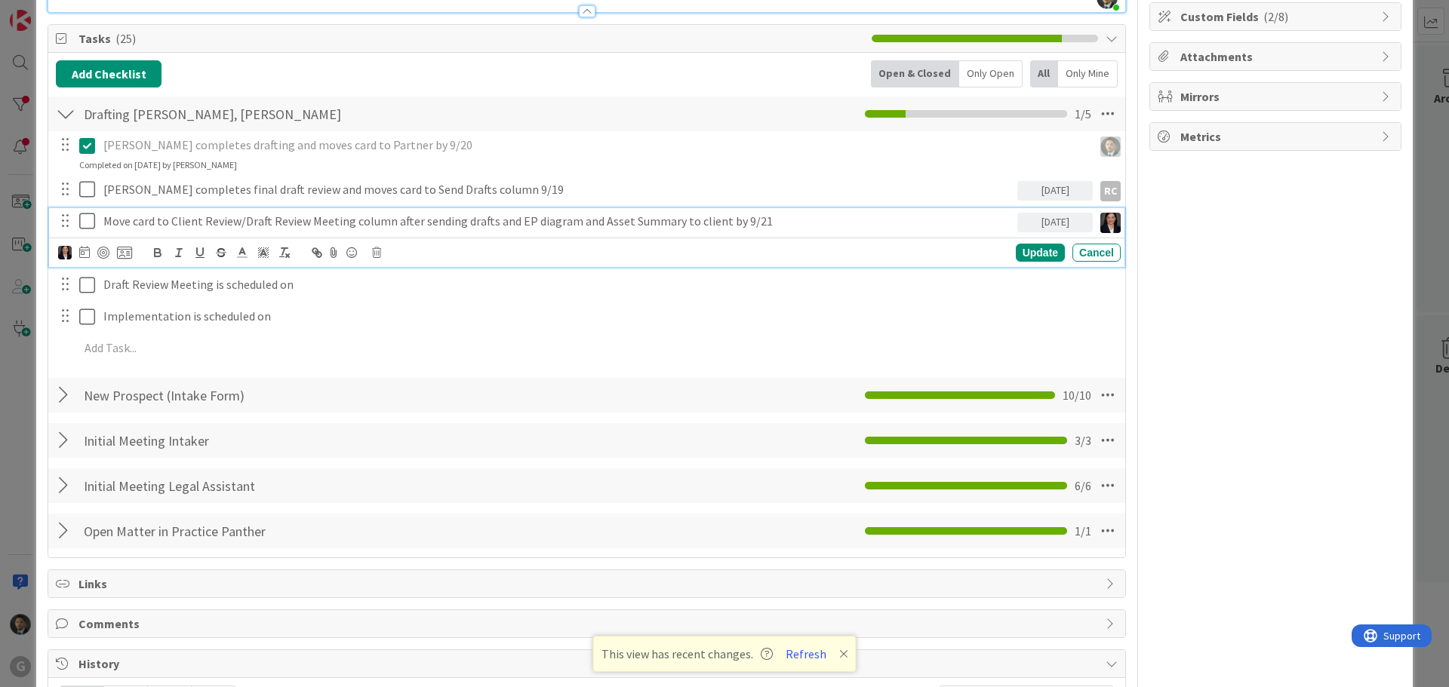
click at [757, 220] on p "Move card to Client Review/Draft Review Meeting column after sending drafts and…" at bounding box center [557, 221] width 908 height 17
click at [1023, 254] on div "Update" at bounding box center [1040, 253] width 49 height 18
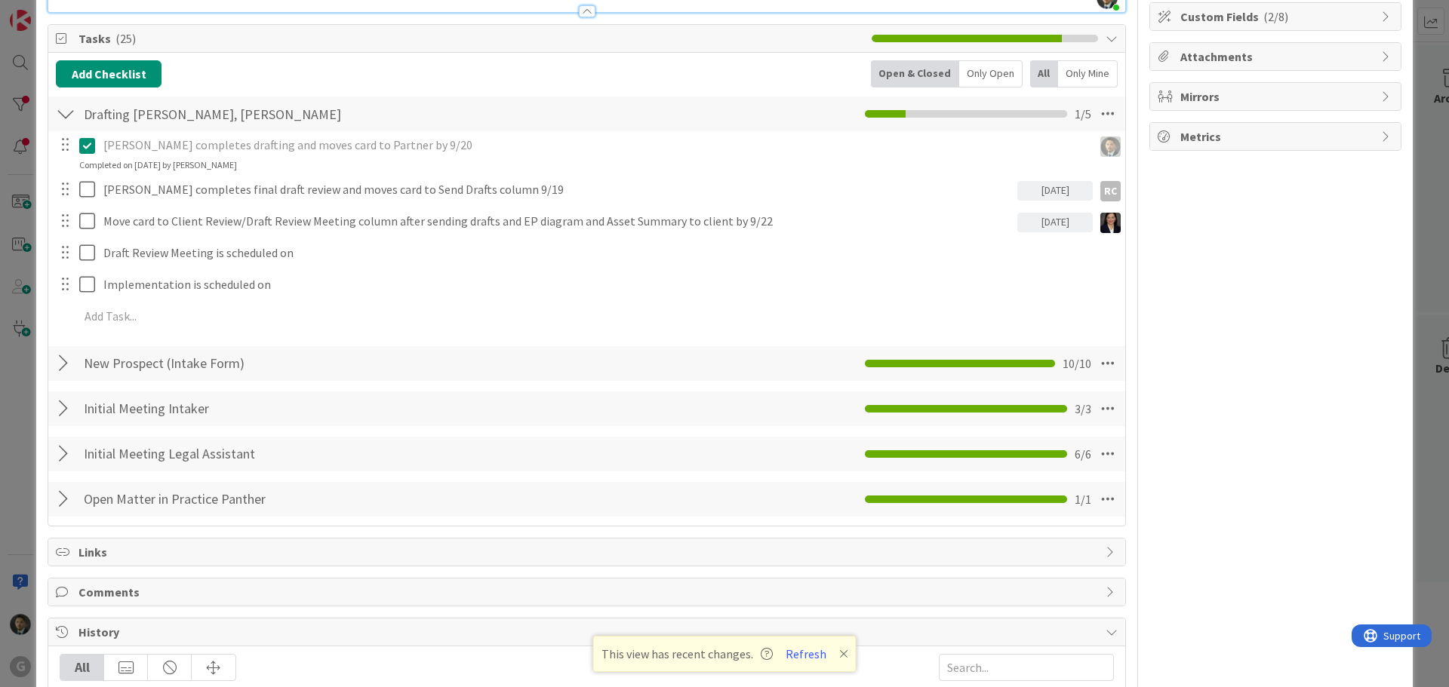
scroll to position [151, 0]
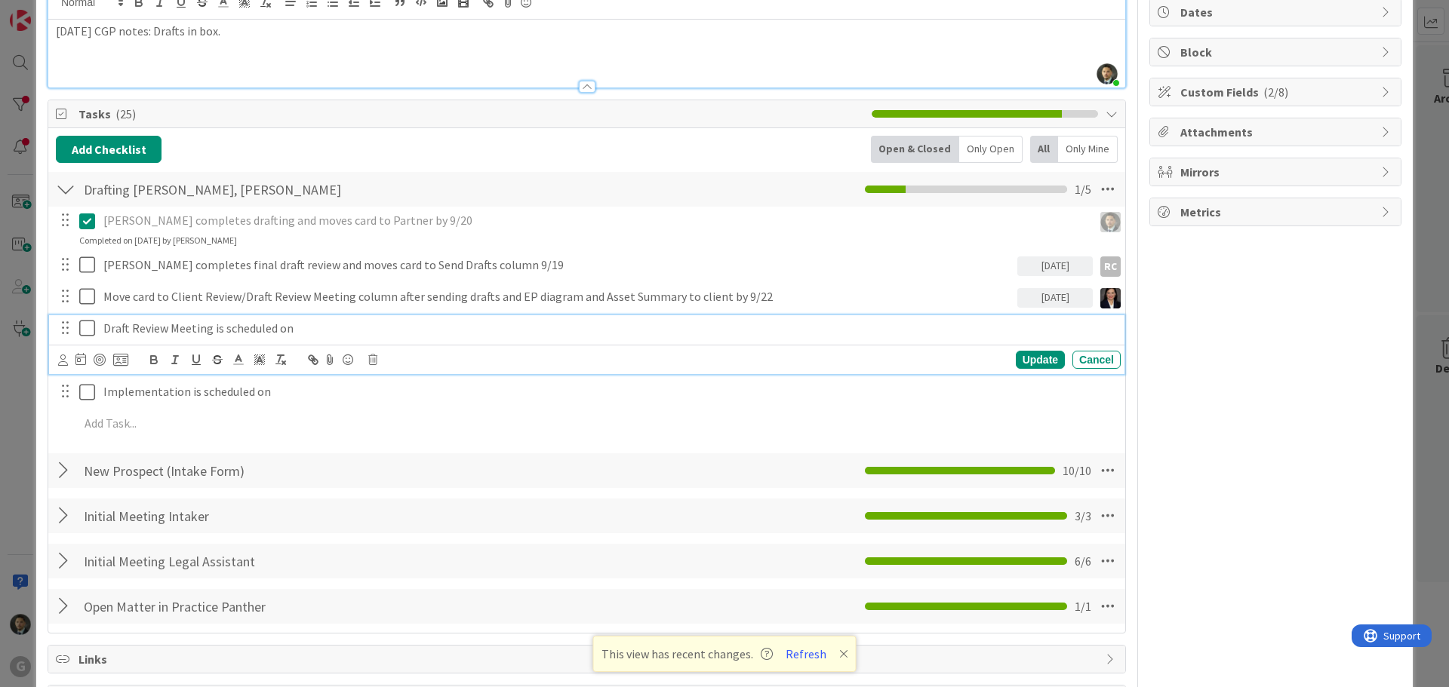
click at [327, 323] on p "Draft Review Meeting is scheduled on" at bounding box center [608, 328] width 1011 height 17
click at [66, 358] on icon at bounding box center [63, 360] width 10 height 11
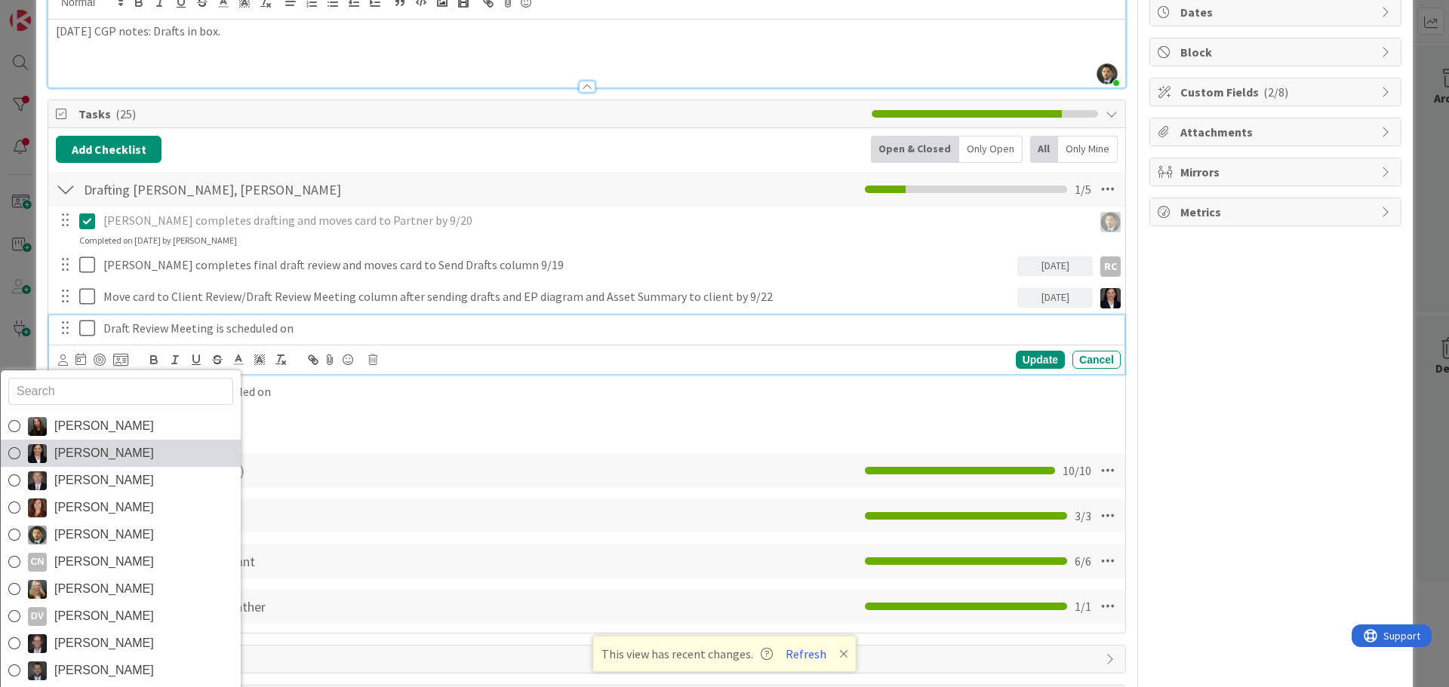
click at [90, 449] on span "[PERSON_NAME]" at bounding box center [104, 453] width 100 height 23
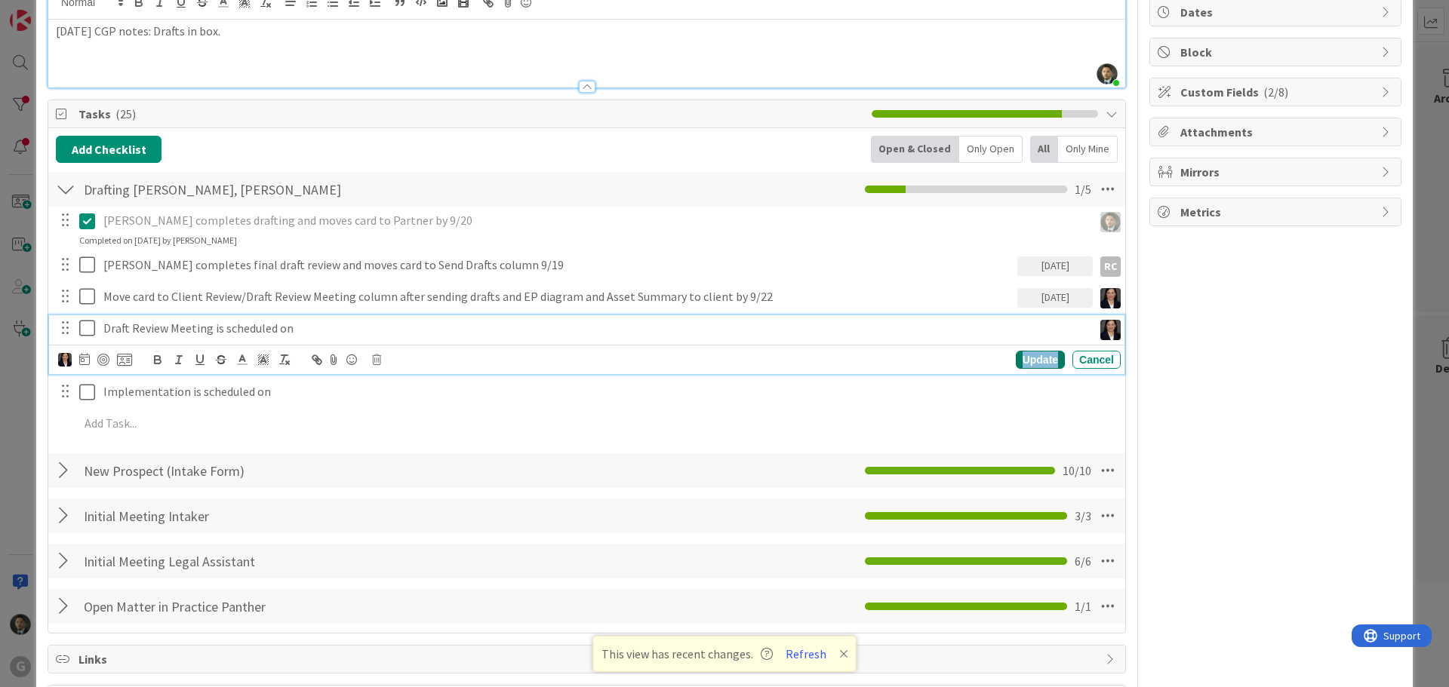
click at [1018, 361] on div "Update" at bounding box center [1040, 360] width 49 height 18
click at [296, 358] on p "Implementation is scheduled on" at bounding box center [608, 360] width 1011 height 17
click at [60, 398] on div at bounding box center [63, 391] width 10 height 17
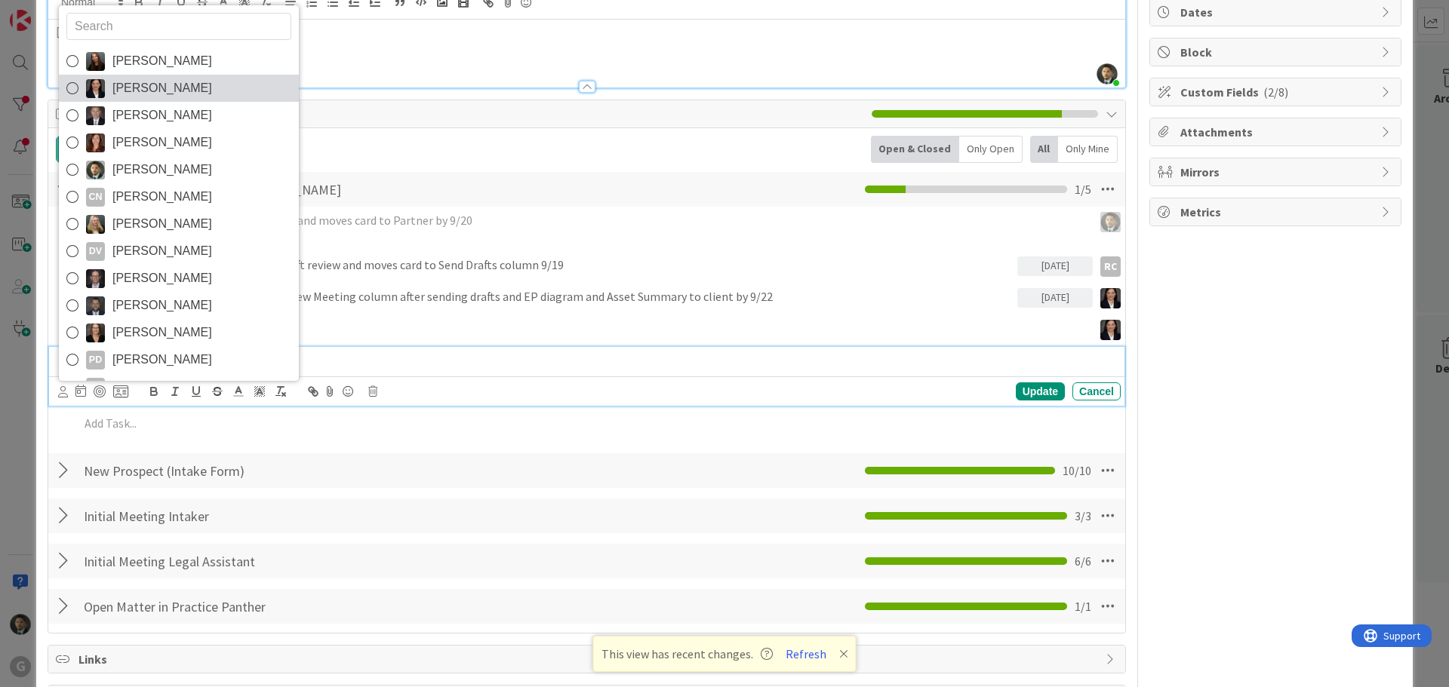
click at [160, 87] on span "[PERSON_NAME]" at bounding box center [162, 88] width 100 height 23
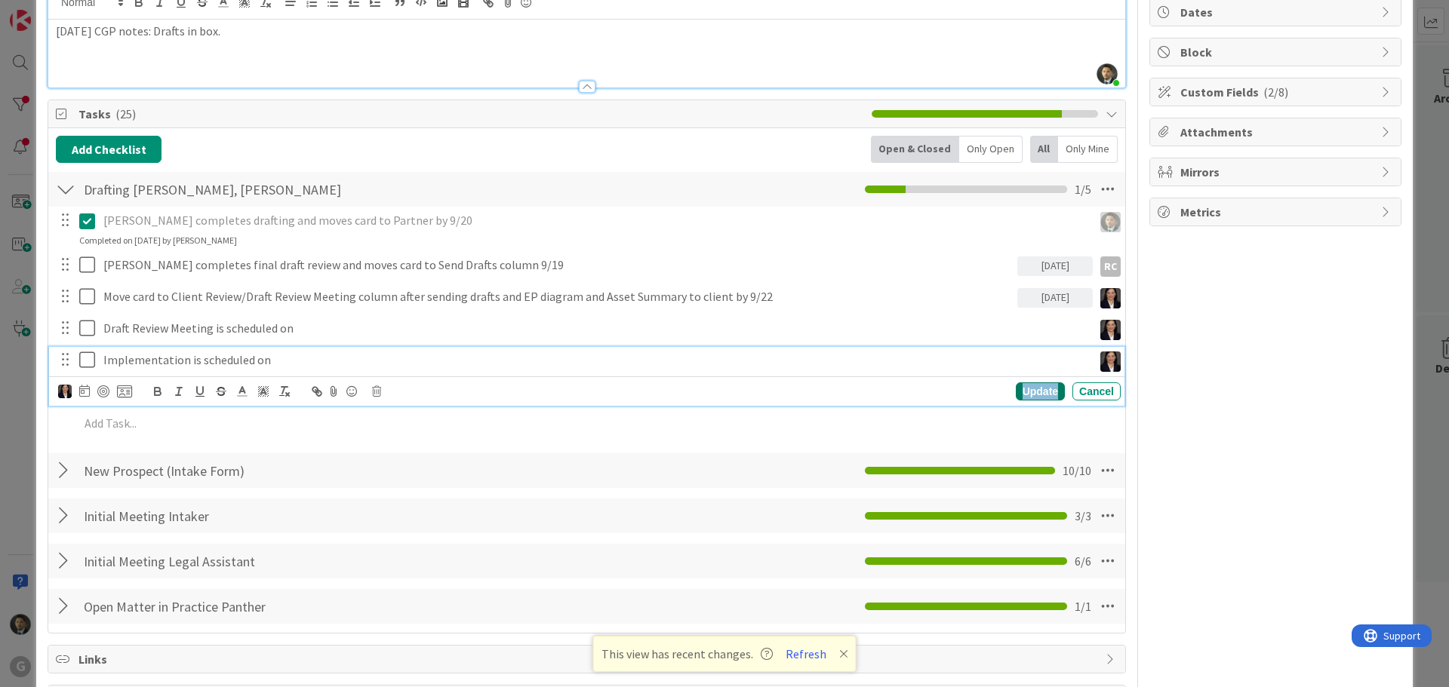
click at [1030, 392] on div "Update" at bounding box center [1040, 392] width 49 height 18
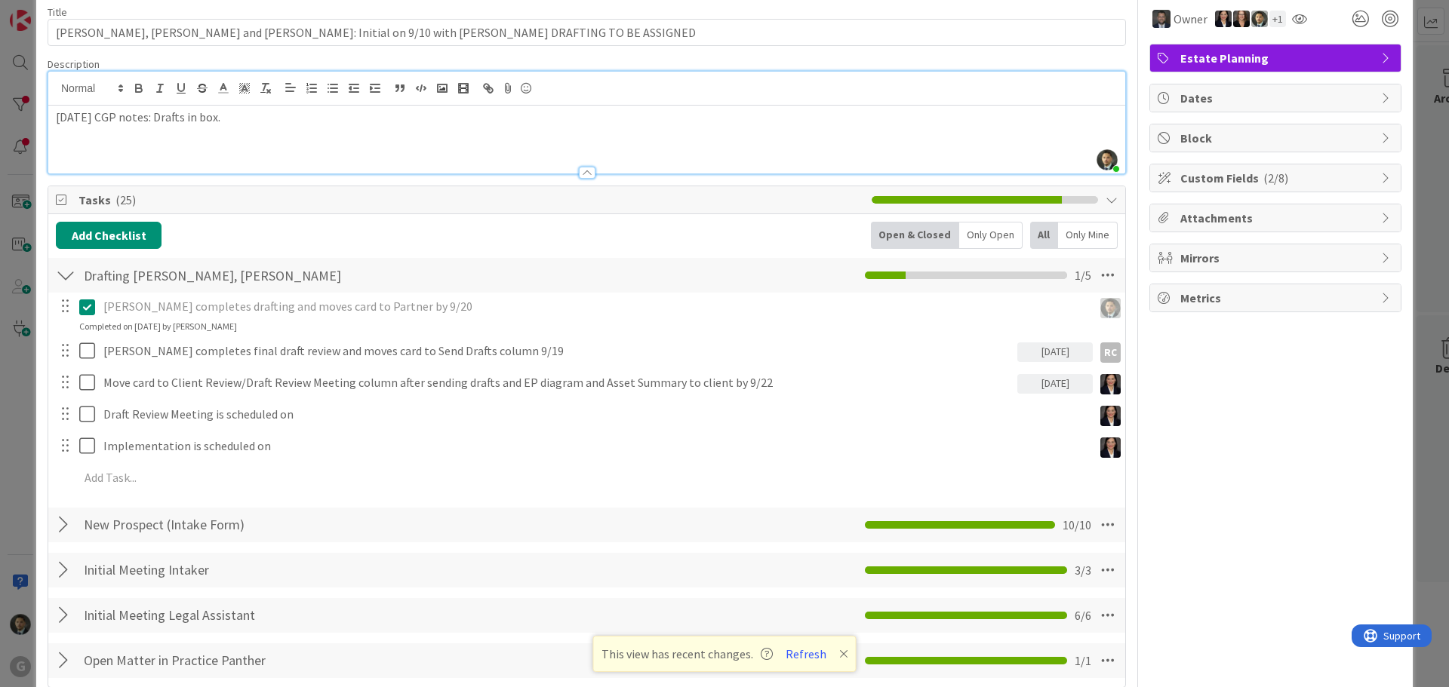
scroll to position [0, 0]
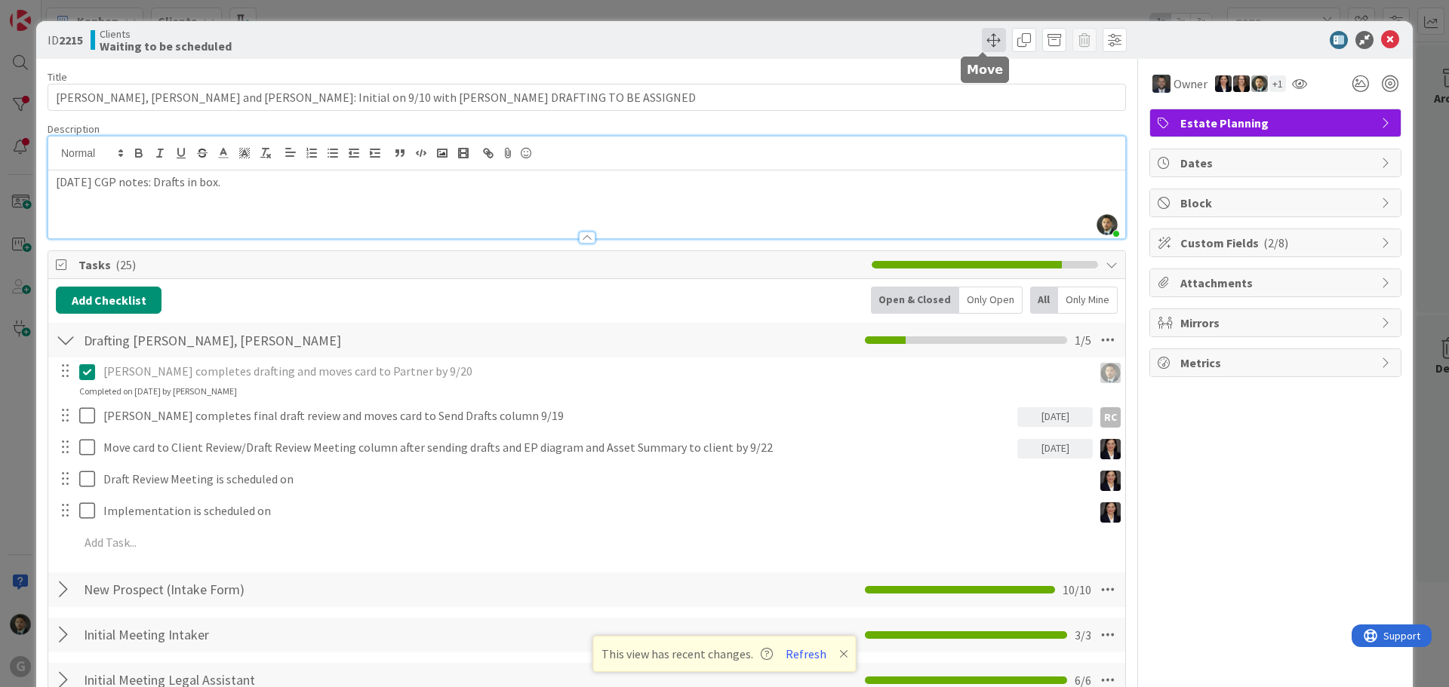
click at [986, 45] on span at bounding box center [994, 40] width 24 height 24
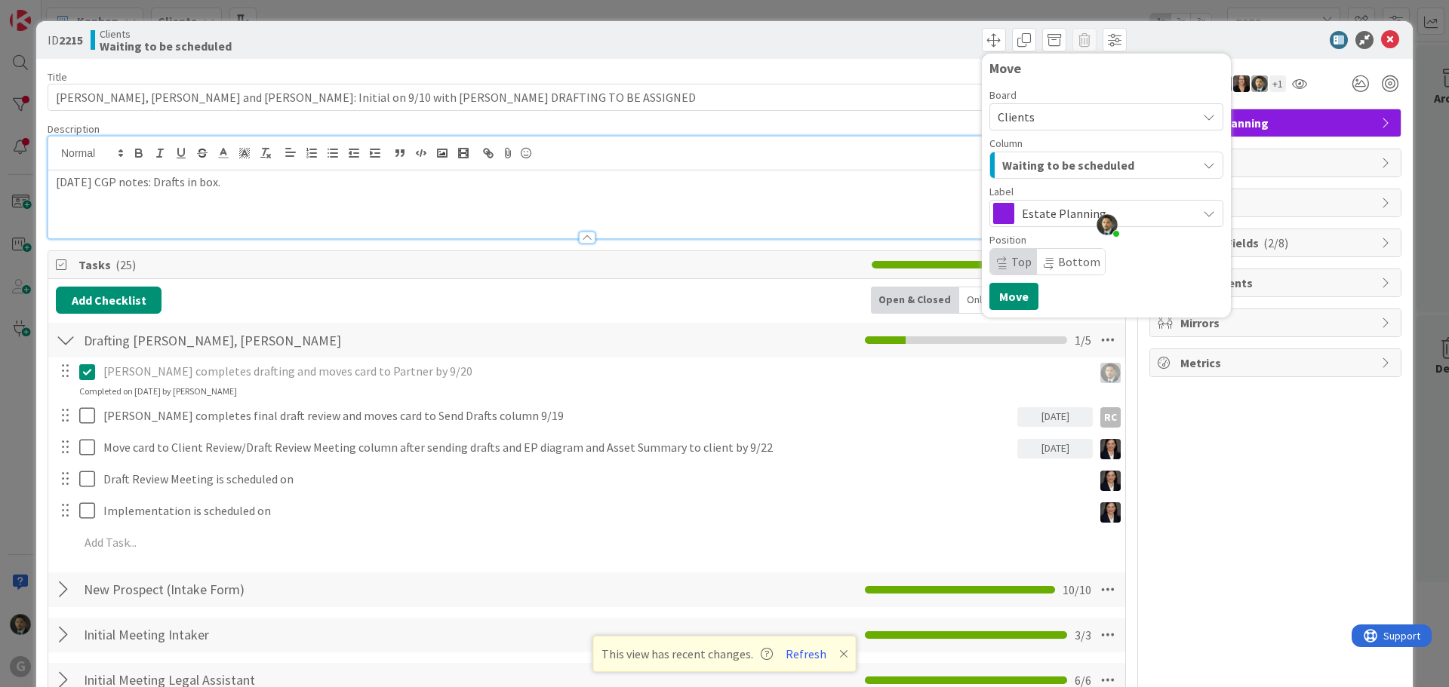
click at [1024, 181] on div "Board Clients Column Waiting to be scheduled Label Estate Planning Position Top…" at bounding box center [1106, 183] width 234 height 186
click at [1030, 168] on span "Waiting to be scheduled" at bounding box center [1068, 165] width 132 height 20
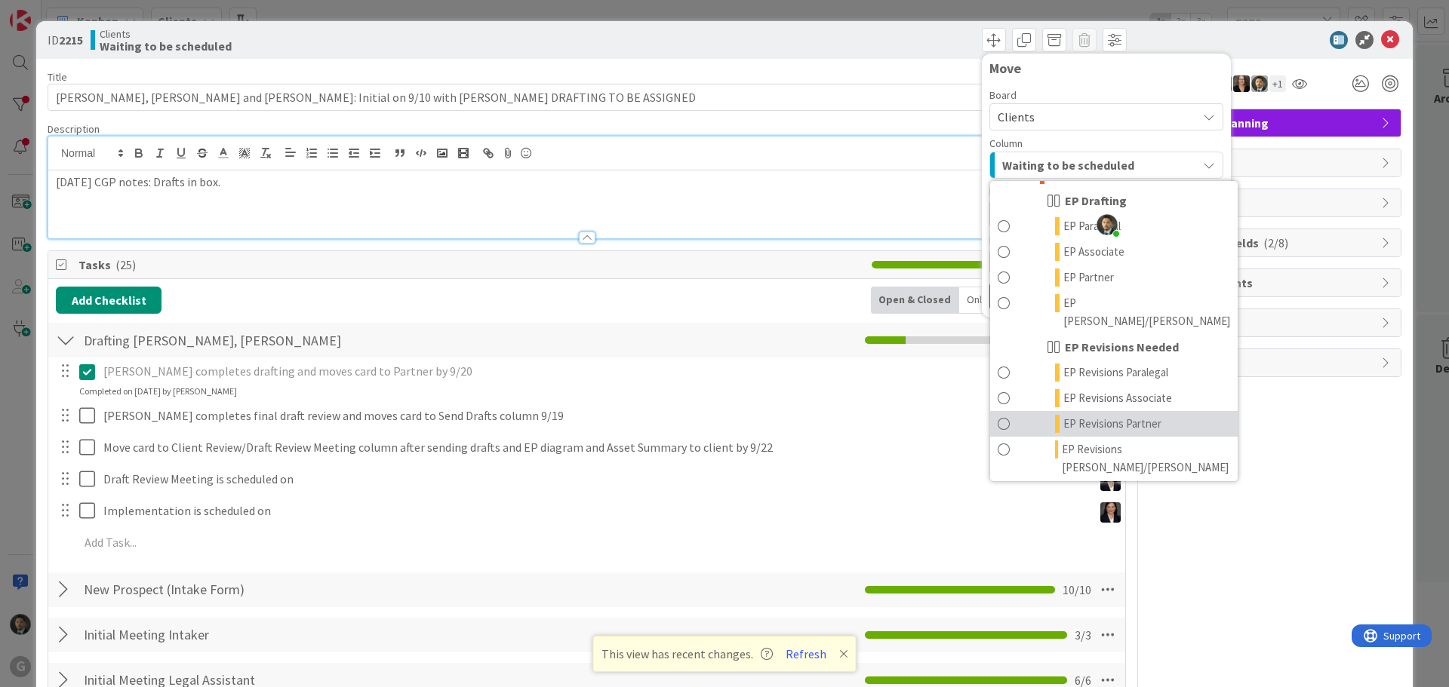
scroll to position [75, 0]
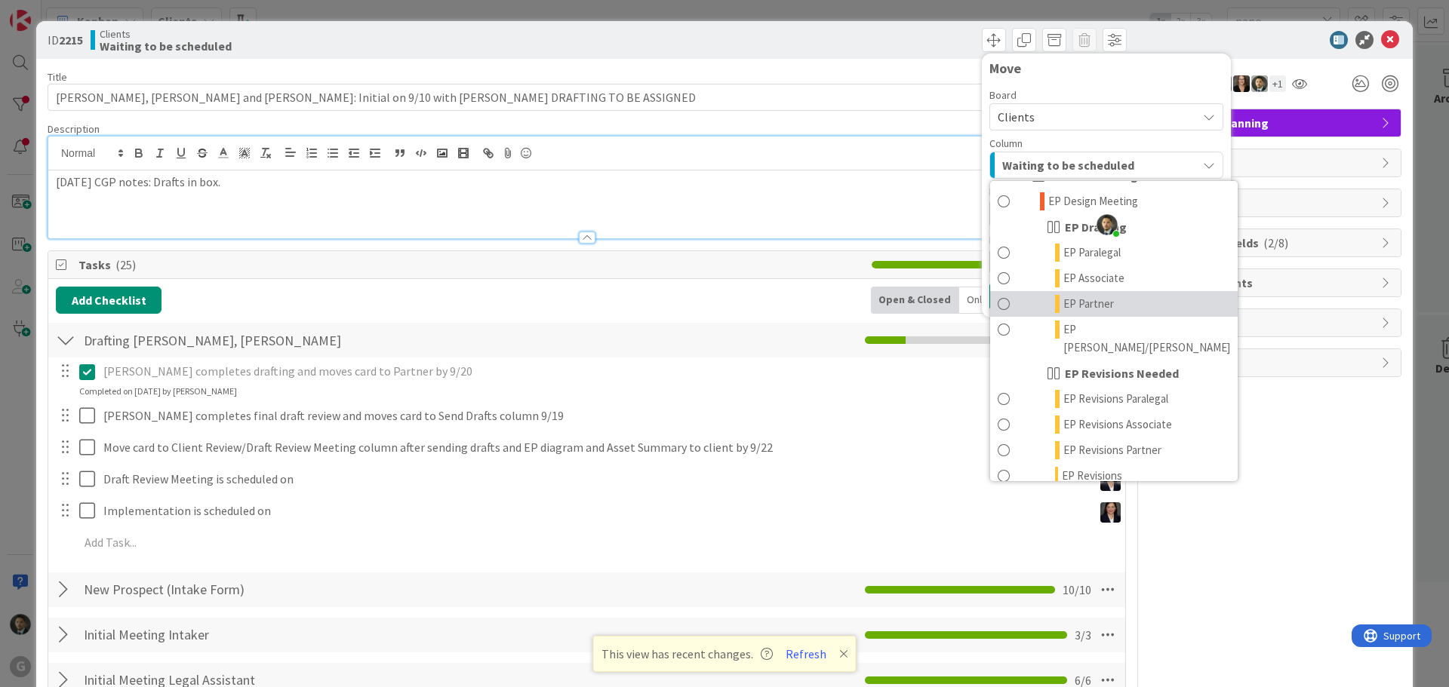
click at [1088, 303] on span "EP Partner" at bounding box center [1088, 304] width 51 height 18
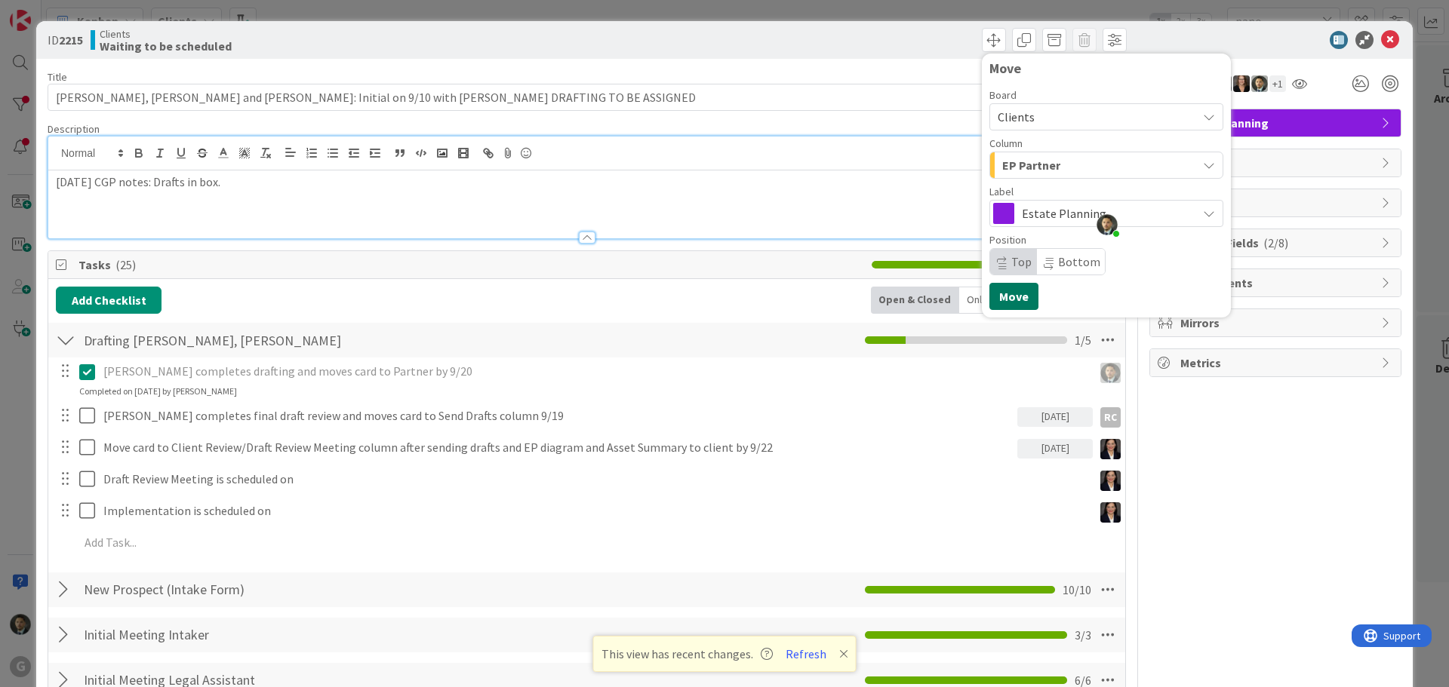
click at [991, 293] on button "Move" at bounding box center [1013, 296] width 49 height 27
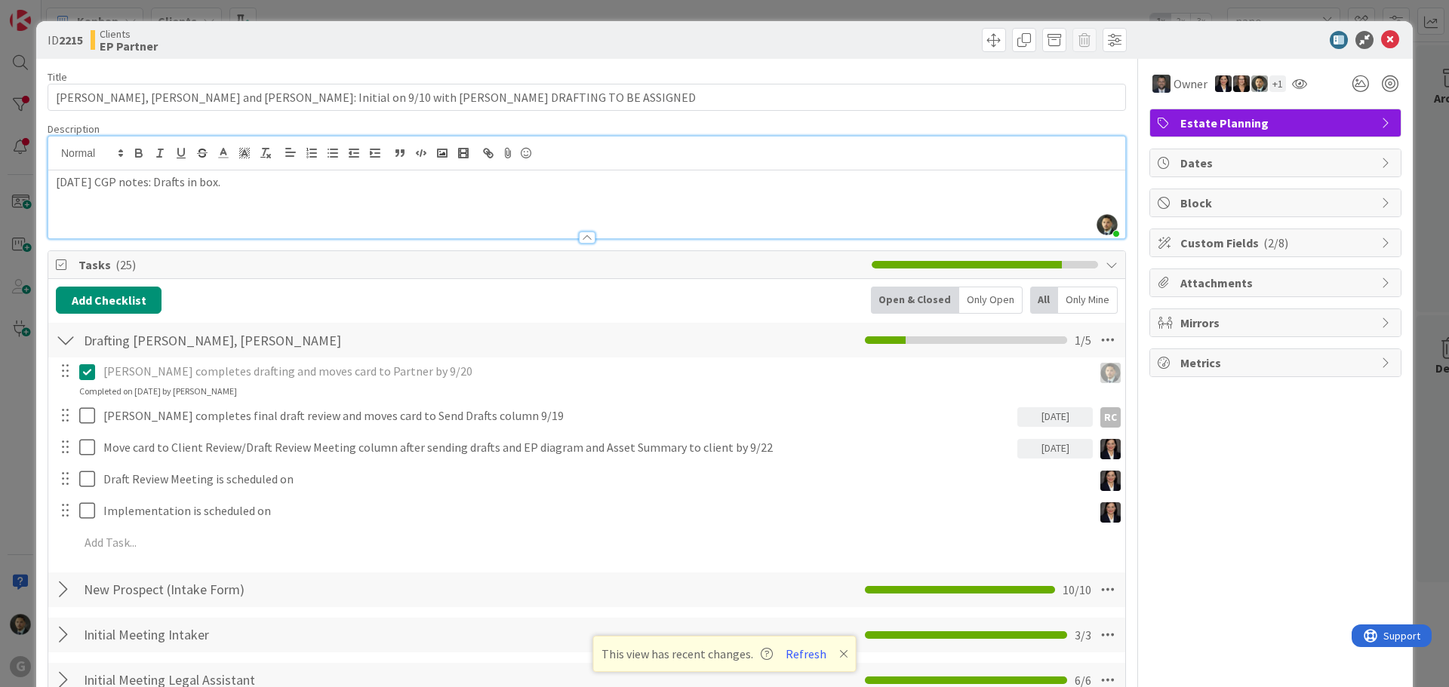
click at [711, 17] on div "ID 2215 Clients EP Partner Move Move Title 81 / 128 [PERSON_NAME] and [PERSON_N…" at bounding box center [724, 343] width 1449 height 687
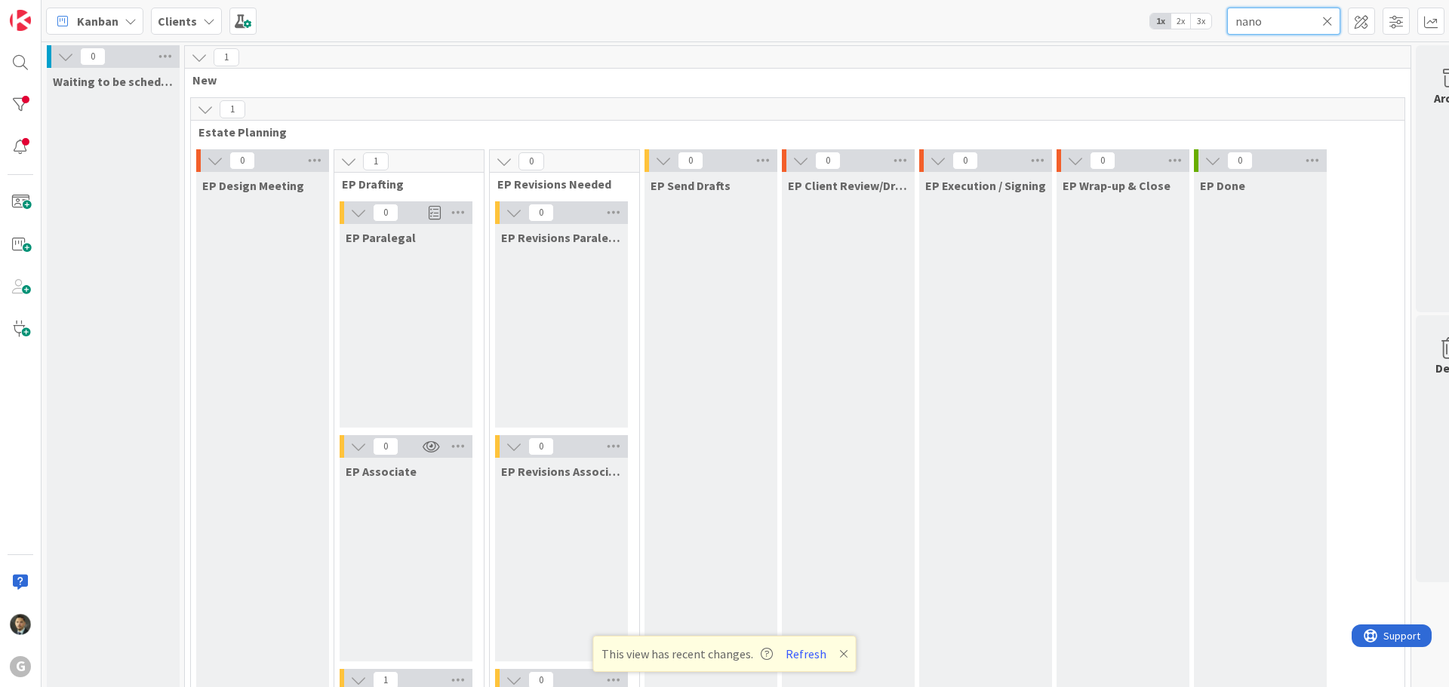
drag, startPoint x: 1290, startPoint y: 18, endPoint x: 1171, endPoint y: 19, distance: 119.2
click at [1173, 19] on div "Kanban Clients 1x 2x 3x nano" at bounding box center [745, 21] width 1407 height 42
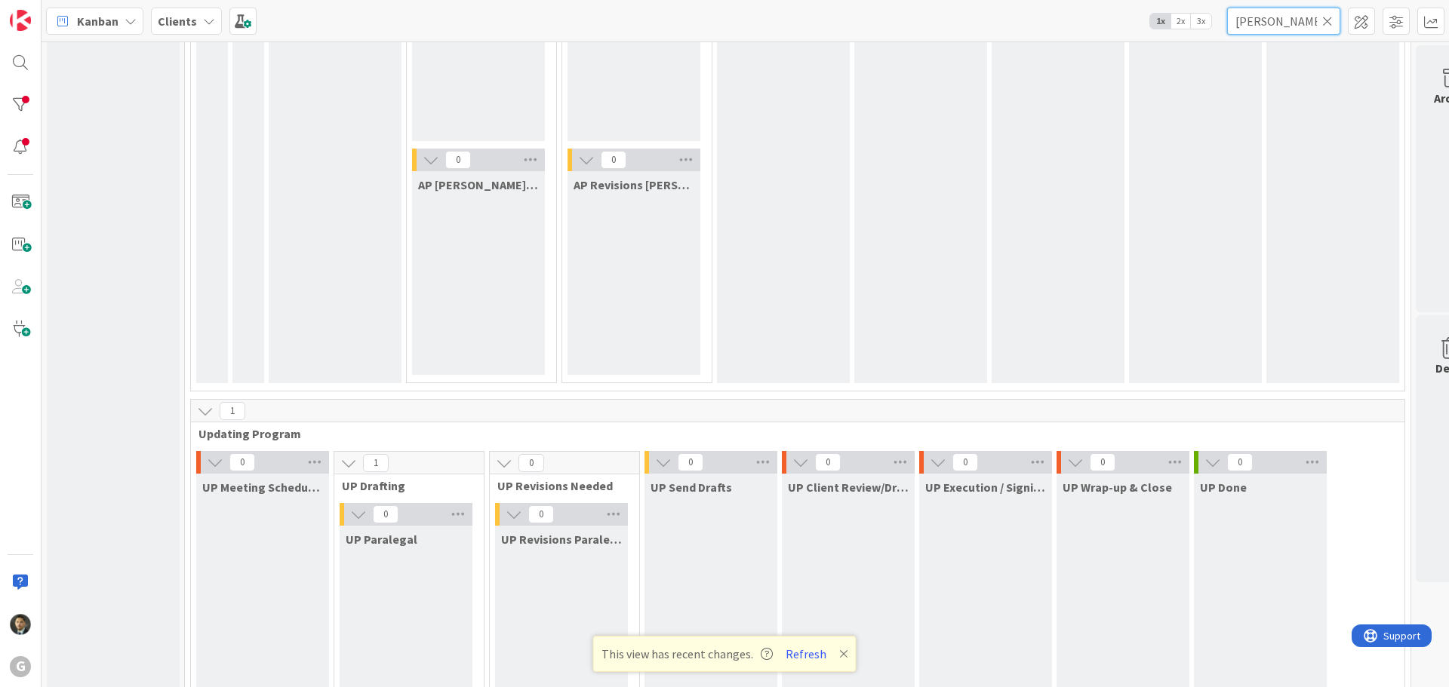
scroll to position [2264, 0]
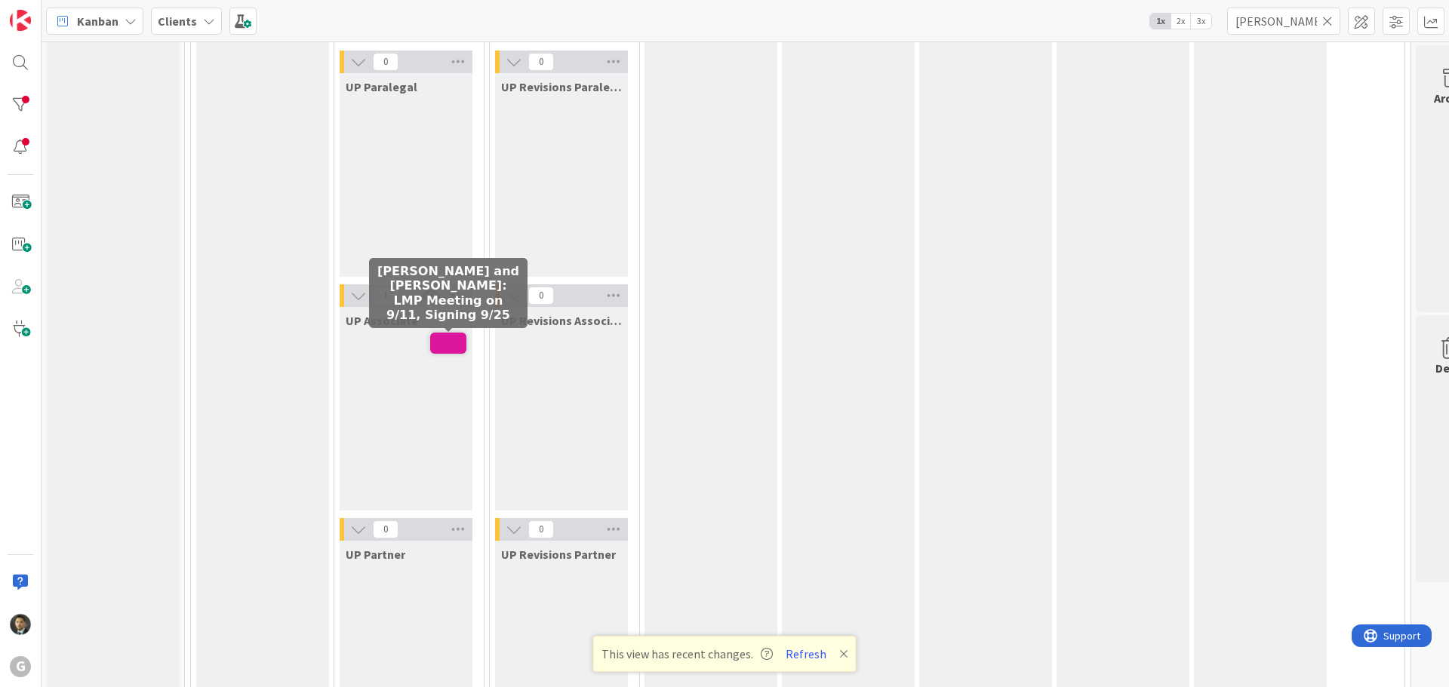
click at [451, 347] on span at bounding box center [448, 343] width 36 height 21
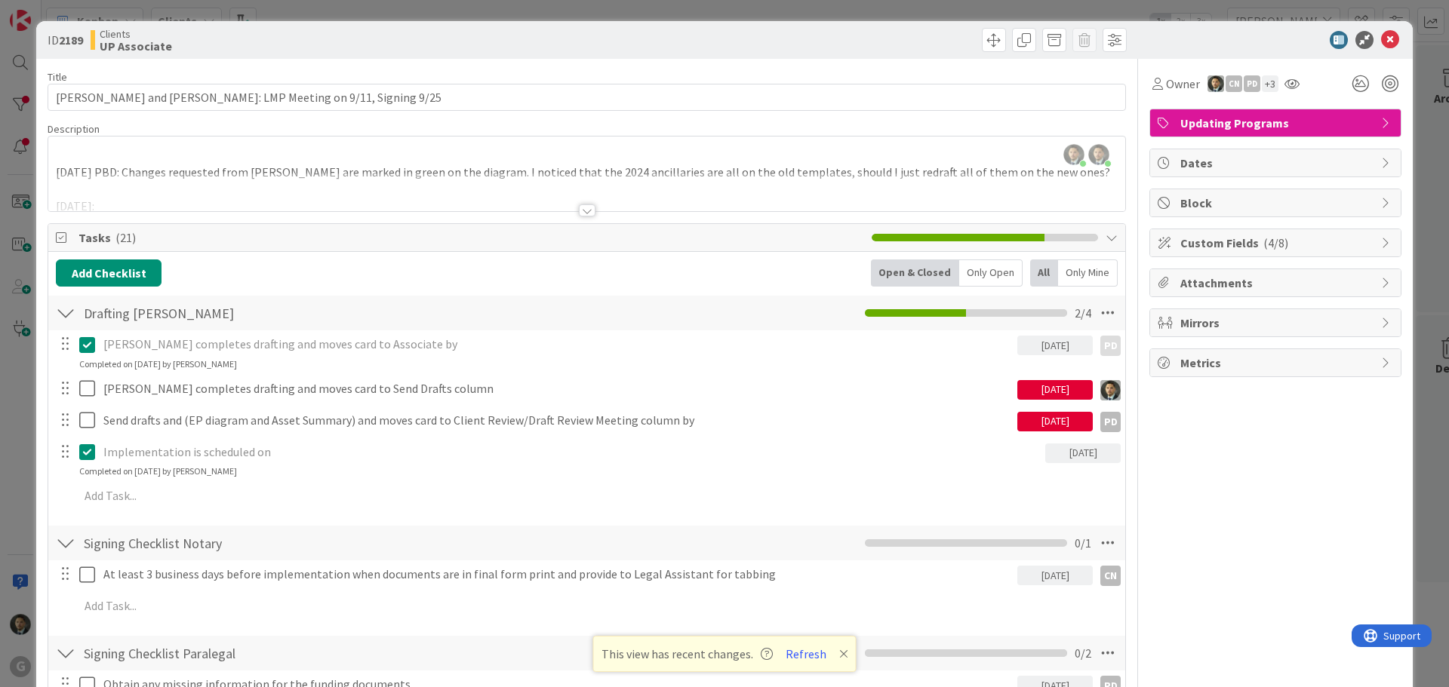
click at [579, 211] on div at bounding box center [587, 211] width 17 height 12
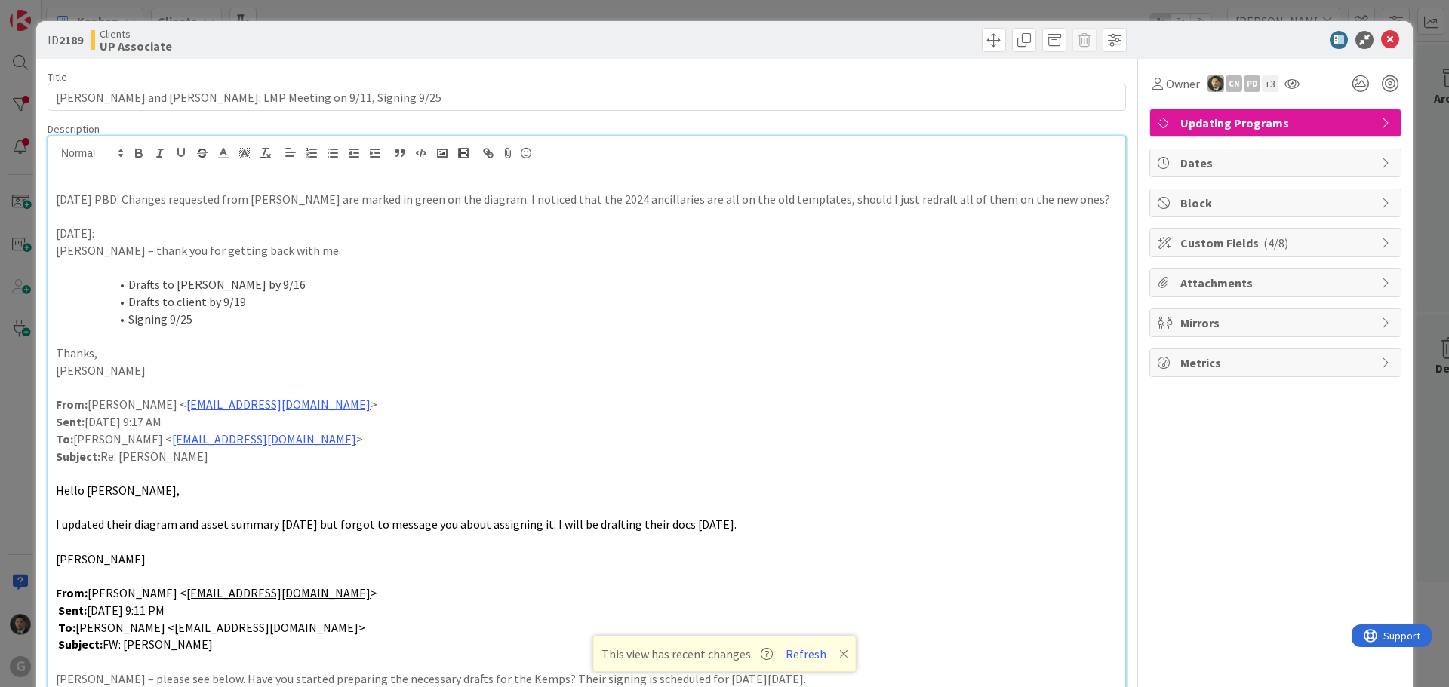
click at [946, 3] on div "ID 2189 Clients UP Associate Title 56 / 128 [PERSON_NAME] and [PERSON_NAME]: LM…" at bounding box center [724, 343] width 1449 height 687
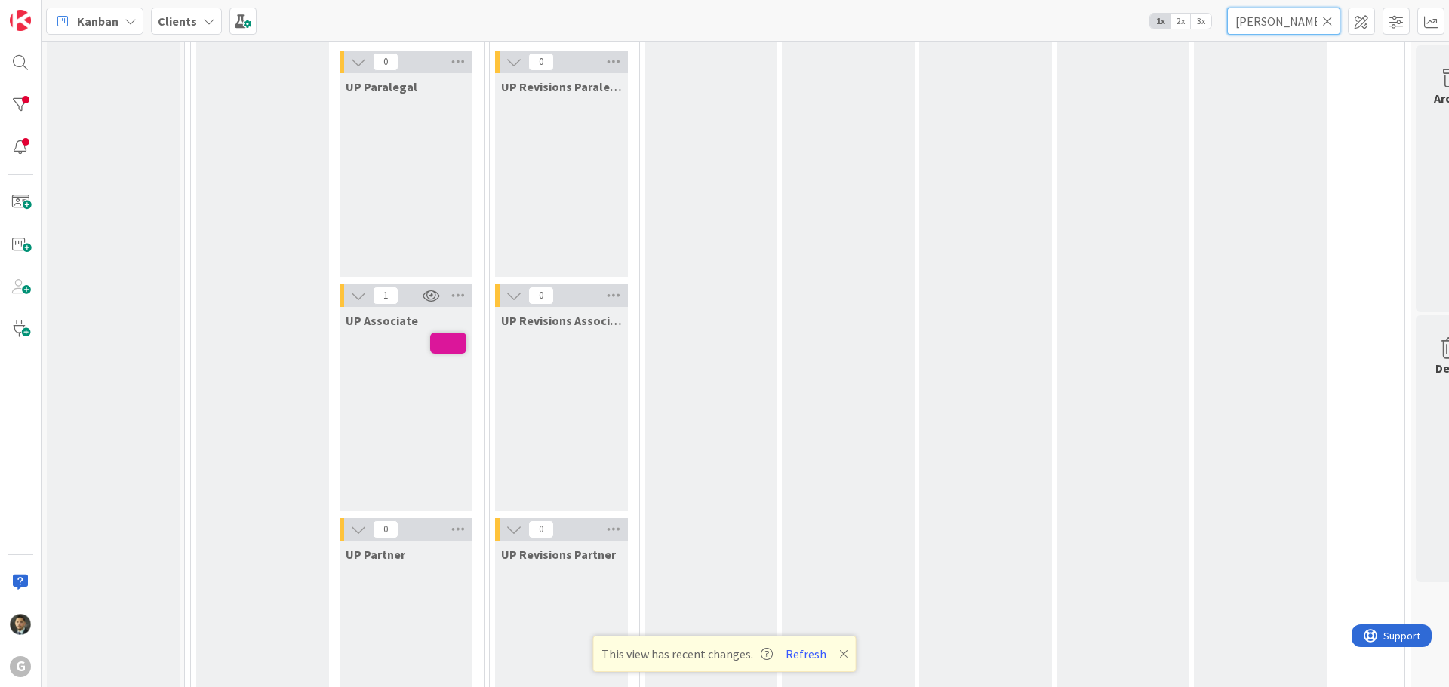
drag, startPoint x: 1281, startPoint y: 23, endPoint x: 1196, endPoint y: 21, distance: 85.3
click at [1196, 21] on div "Kanban Clients 1x 2x 3x [PERSON_NAME]" at bounding box center [745, 21] width 1407 height 42
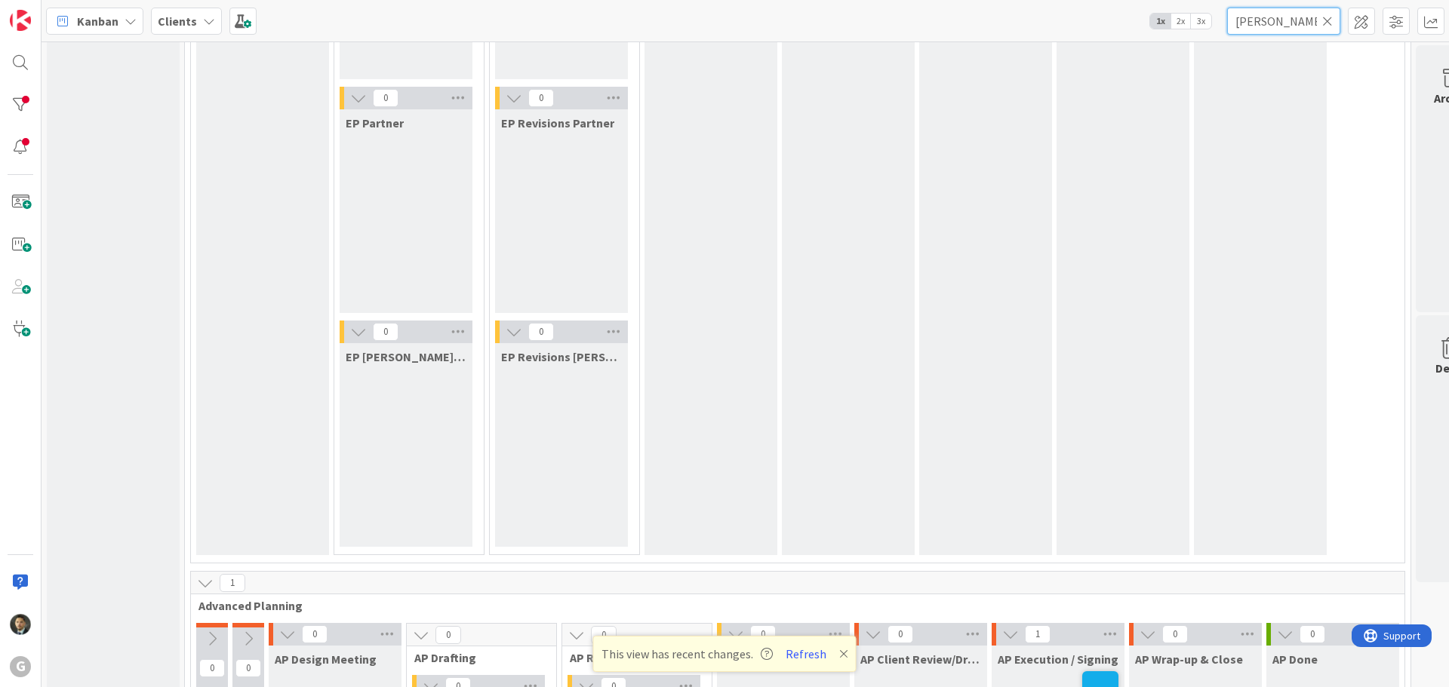
scroll to position [755, 0]
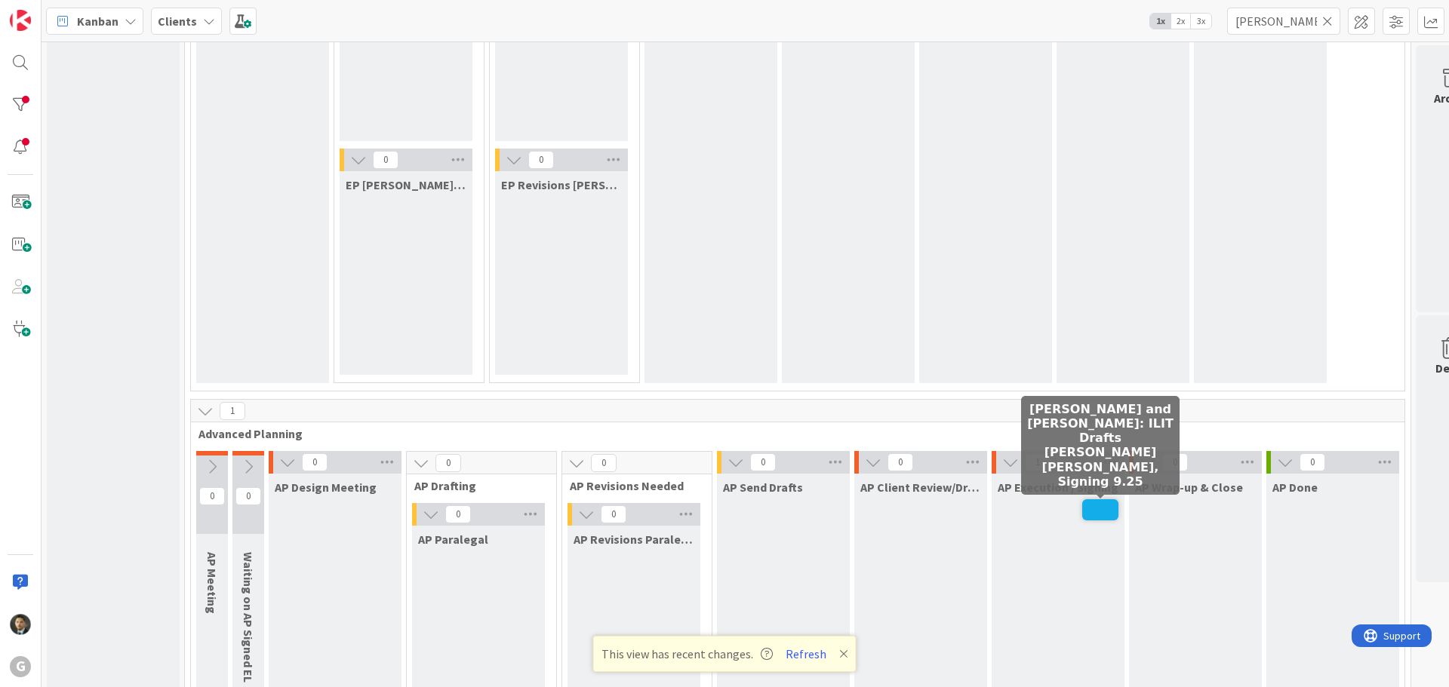
click at [1097, 505] on span at bounding box center [1100, 510] width 36 height 21
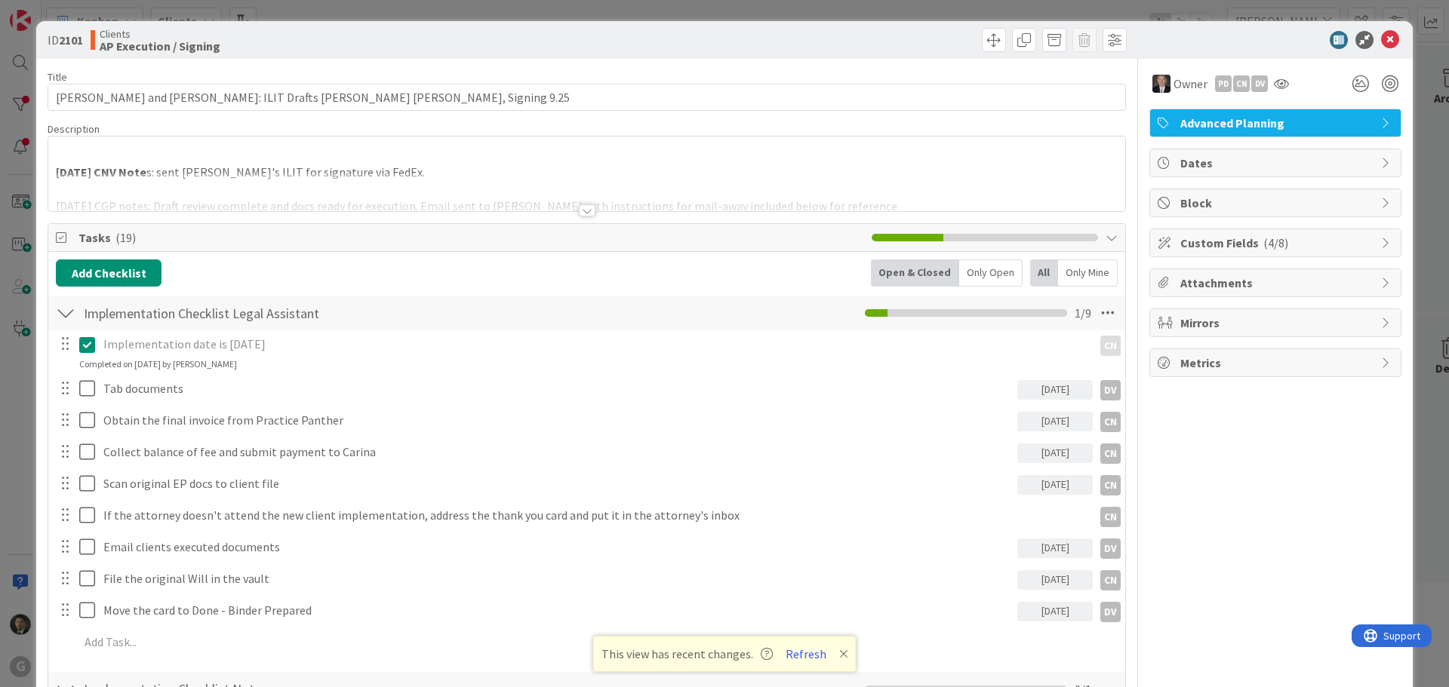
click at [580, 208] on div at bounding box center [587, 211] width 17 height 12
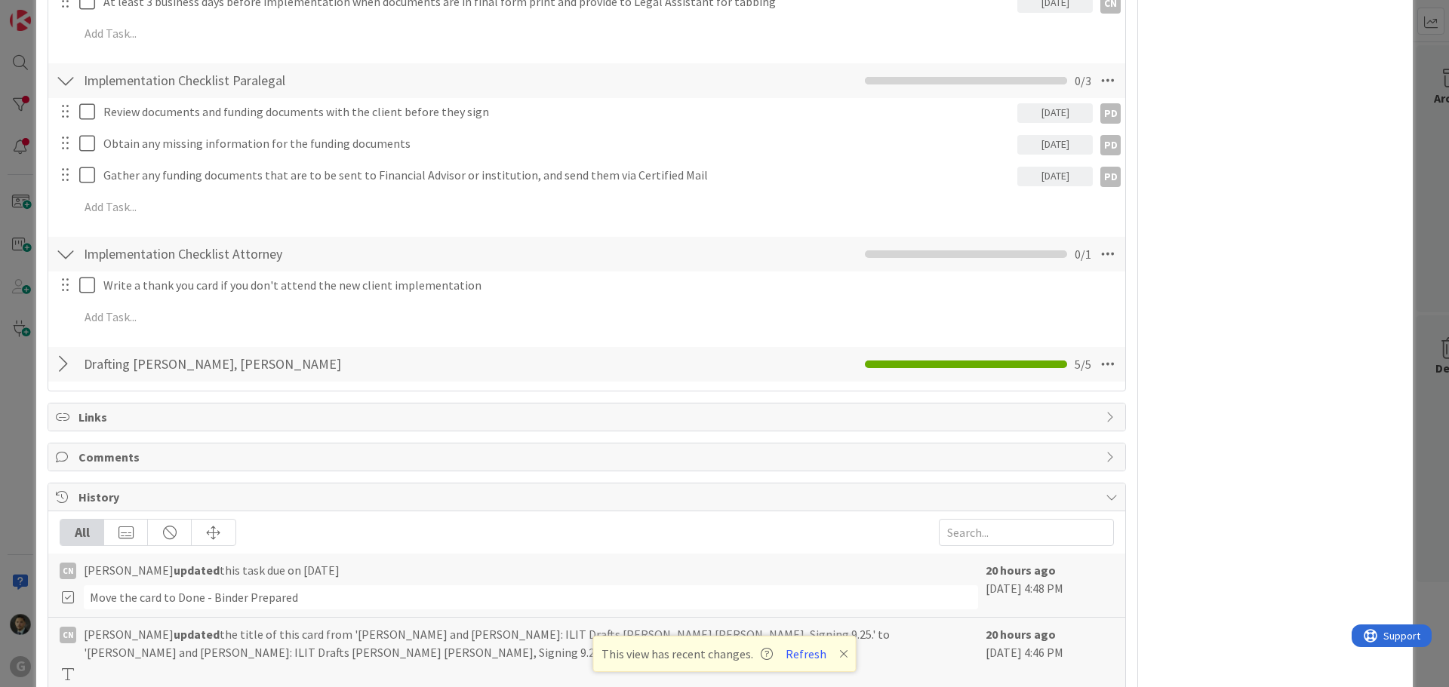
scroll to position [1207, 0]
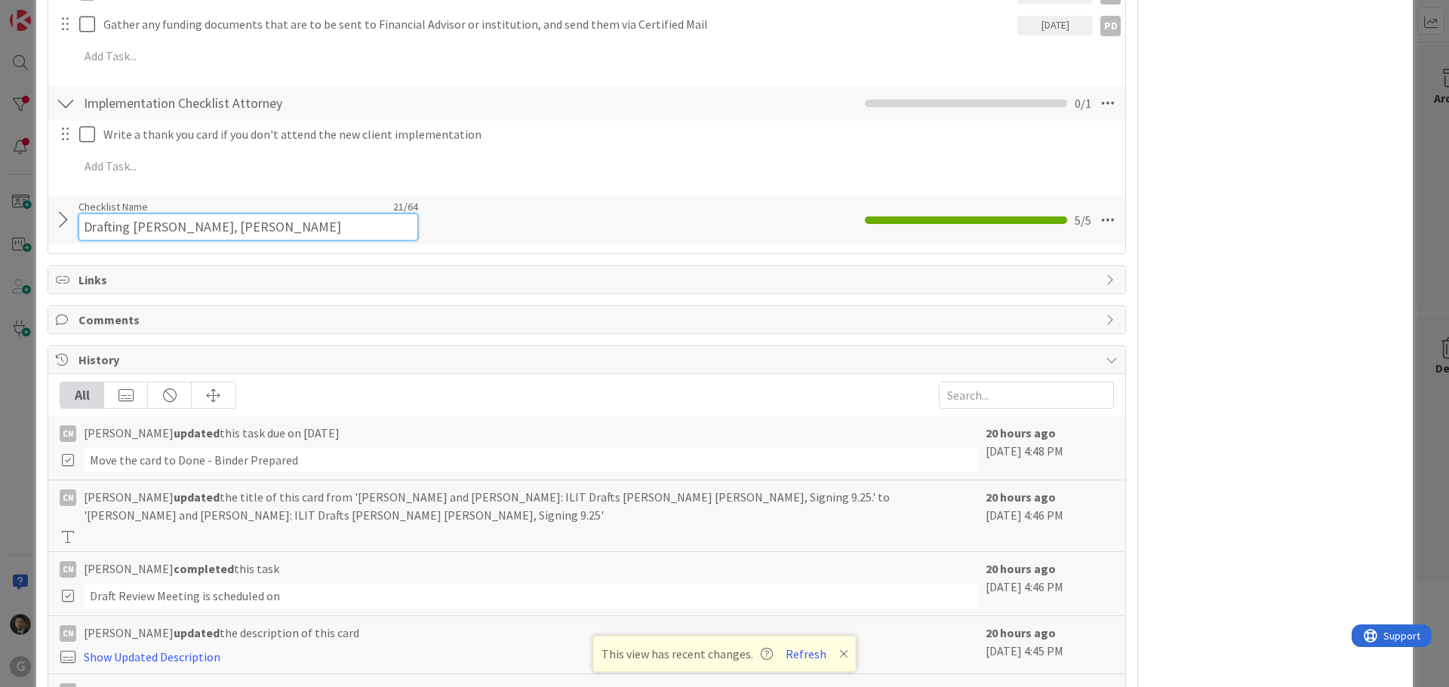
click at [158, 207] on div "Checklist Name 21 / 64 Drafting [PERSON_NAME], [PERSON_NAME]" at bounding box center [248, 220] width 340 height 41
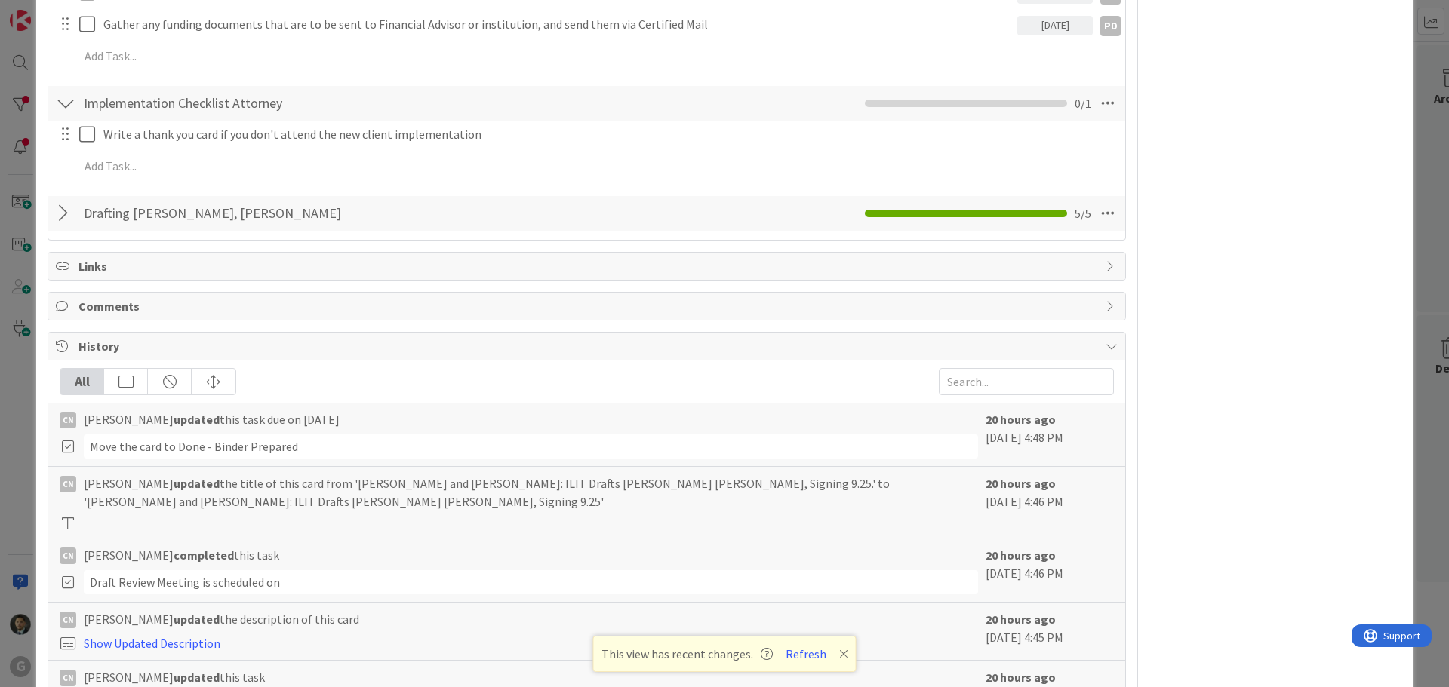
click at [70, 227] on div "Drafting [PERSON_NAME], [PERSON_NAME] Checklist Name 21 / 64 Drafting [PERSON_N…" at bounding box center [586, 213] width 1077 height 35
click at [65, 214] on div at bounding box center [66, 213] width 20 height 27
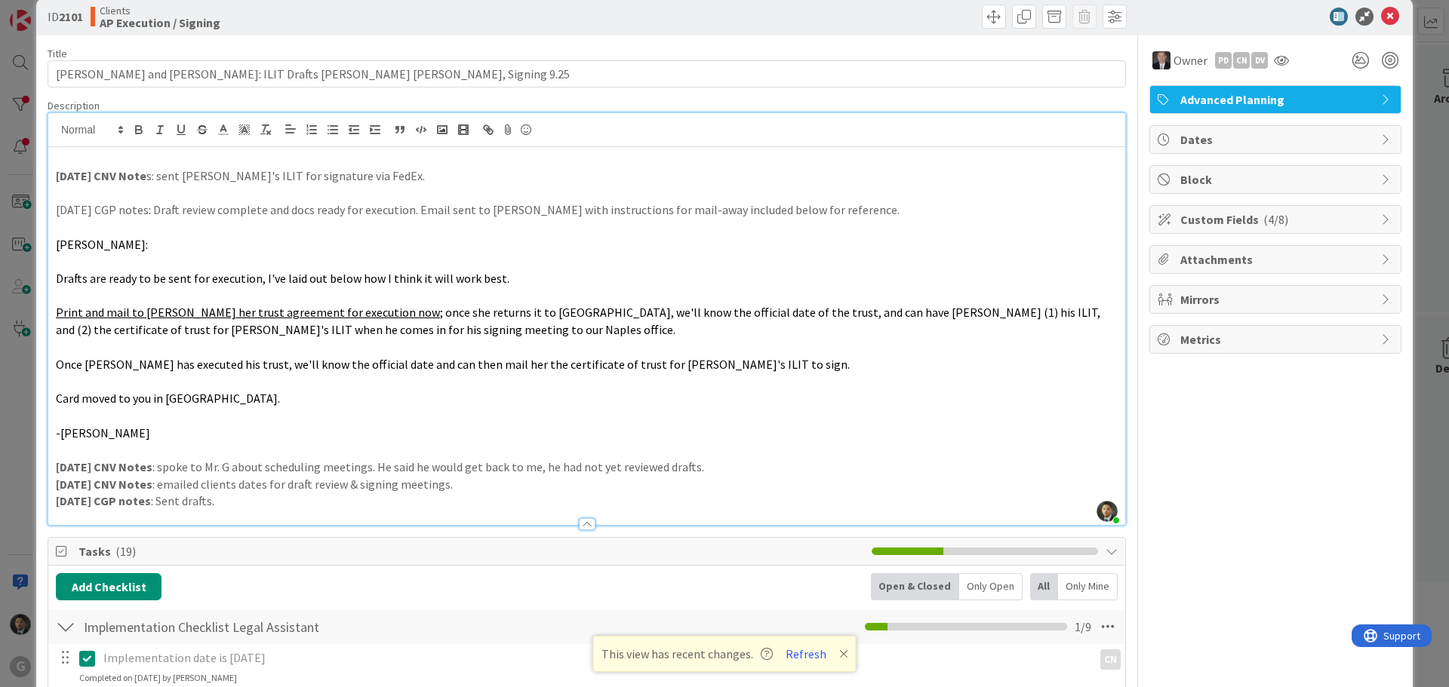
scroll to position [0, 0]
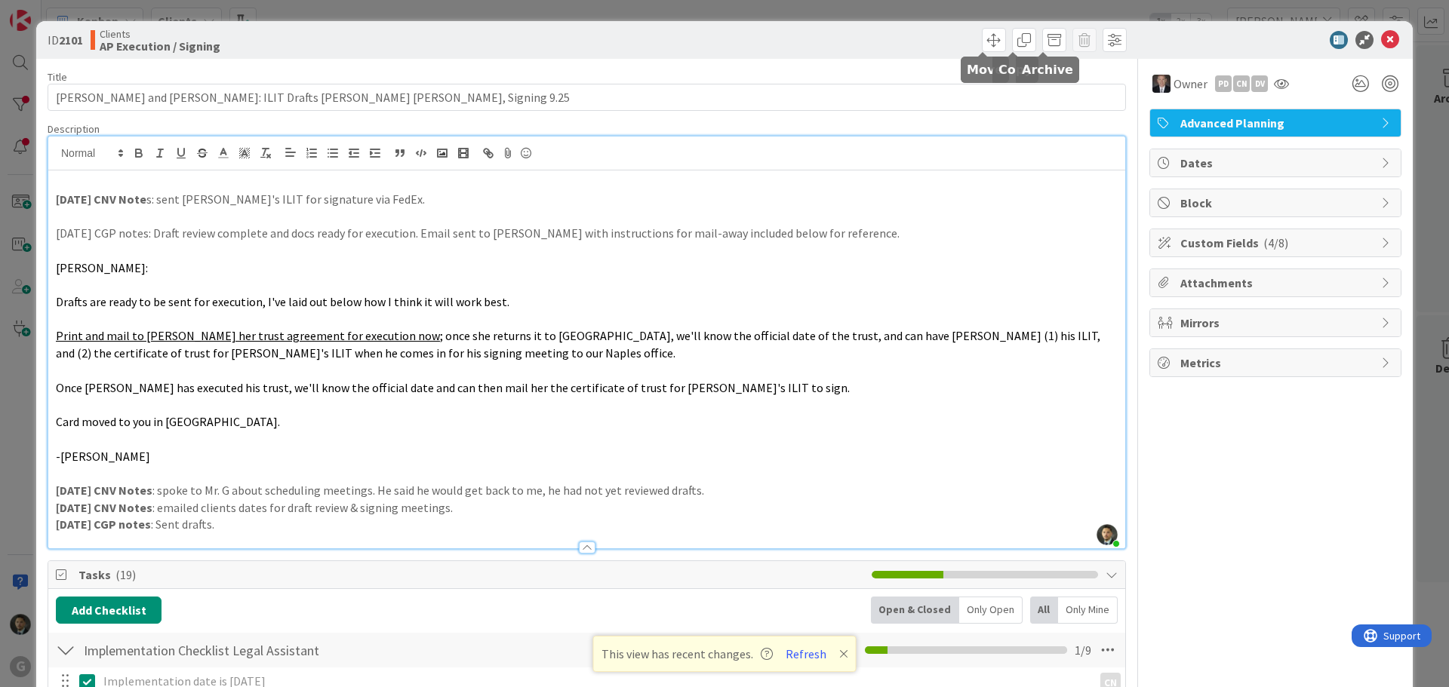
click at [1072, 13] on div "ID 2101 Clients AP Execution / Signing Title 66 / 128 [PERSON_NAME] and [PERSON…" at bounding box center [724, 343] width 1449 height 687
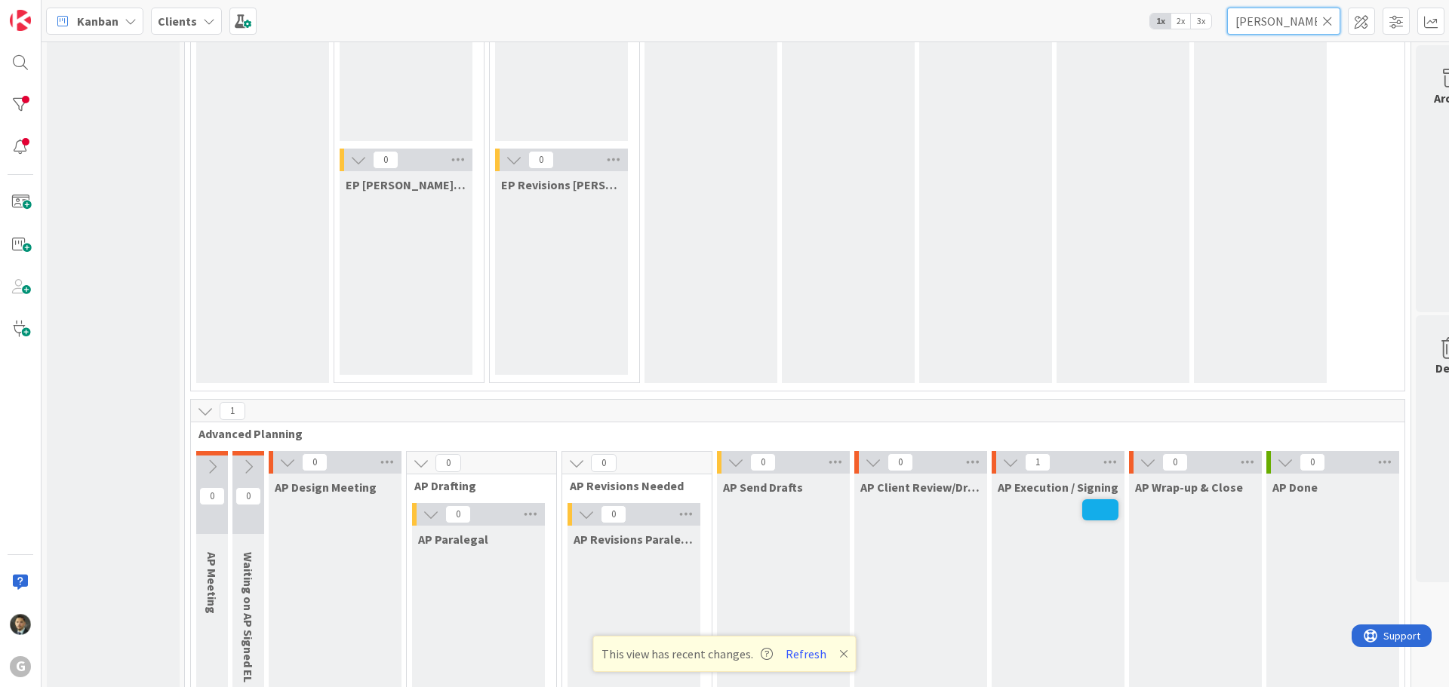
drag, startPoint x: 1268, startPoint y: 19, endPoint x: 1170, endPoint y: 25, distance: 97.5
click at [1170, 25] on div "Kanban Clients 1x 2x 3x [PERSON_NAME]" at bounding box center [745, 21] width 1407 height 42
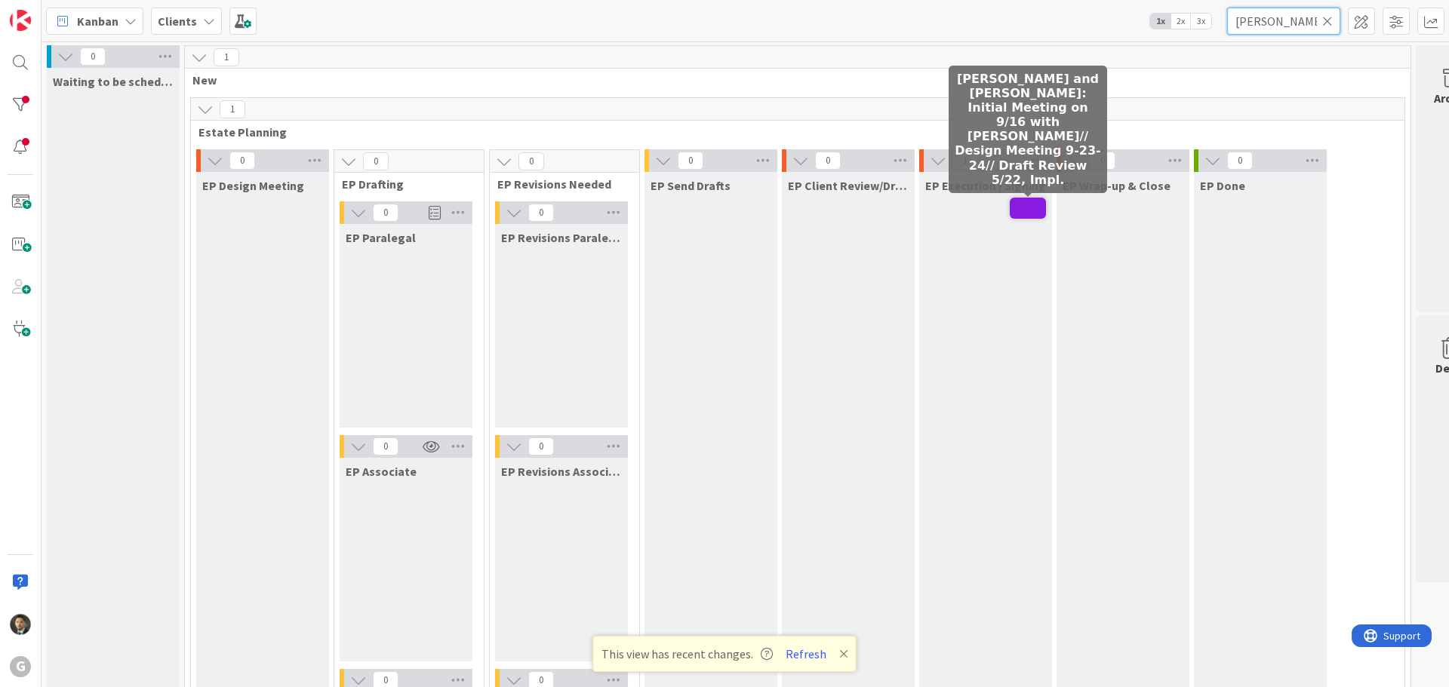
type input "[PERSON_NAME]"
click at [1030, 203] on span at bounding box center [1028, 208] width 36 height 21
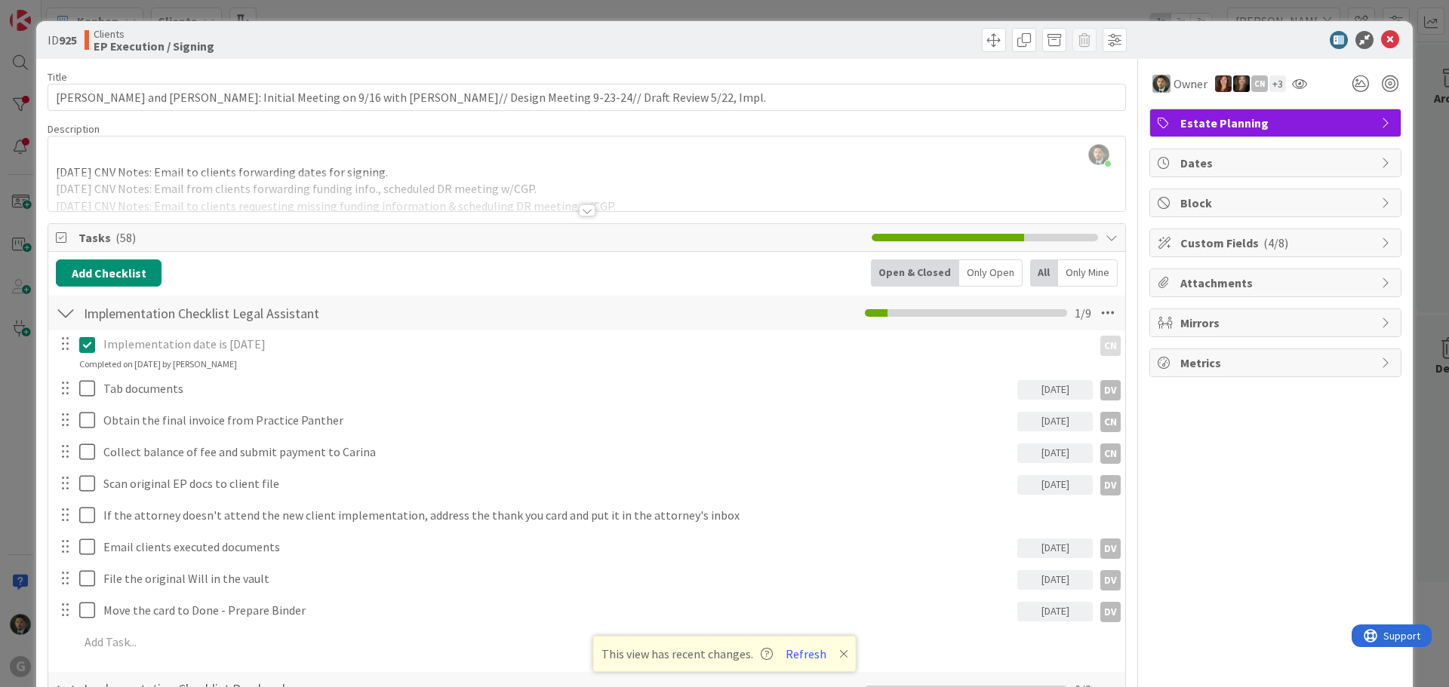
click at [579, 208] on div at bounding box center [587, 211] width 17 height 12
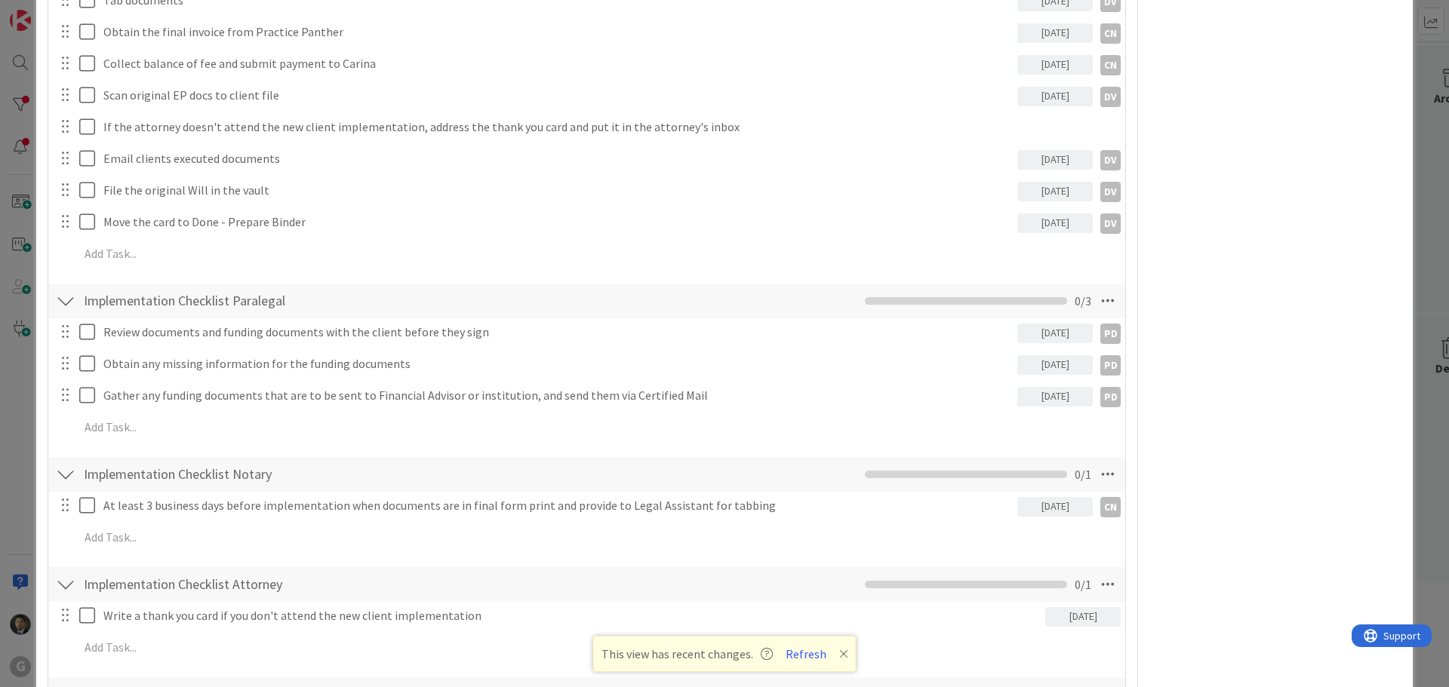
scroll to position [1057, 0]
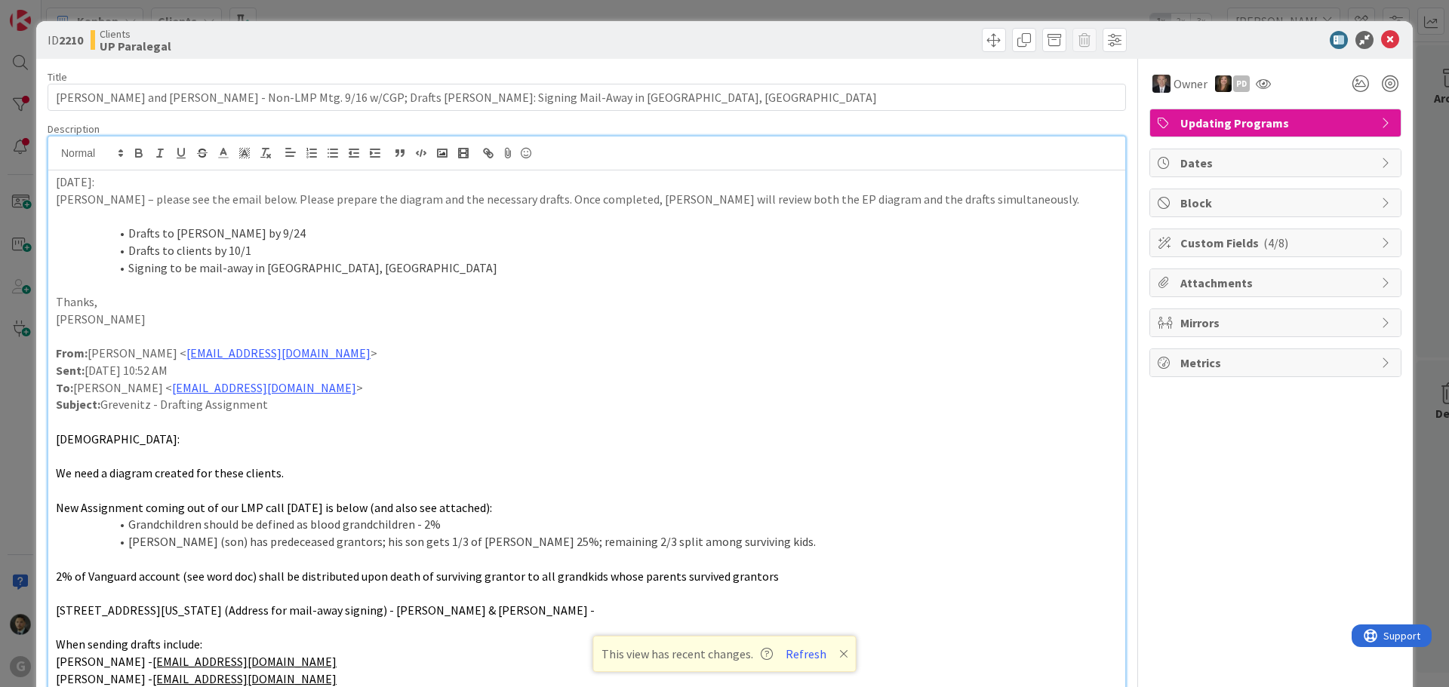
scroll to position [1995, 0]
